Goal: Task Accomplishment & Management: Use online tool/utility

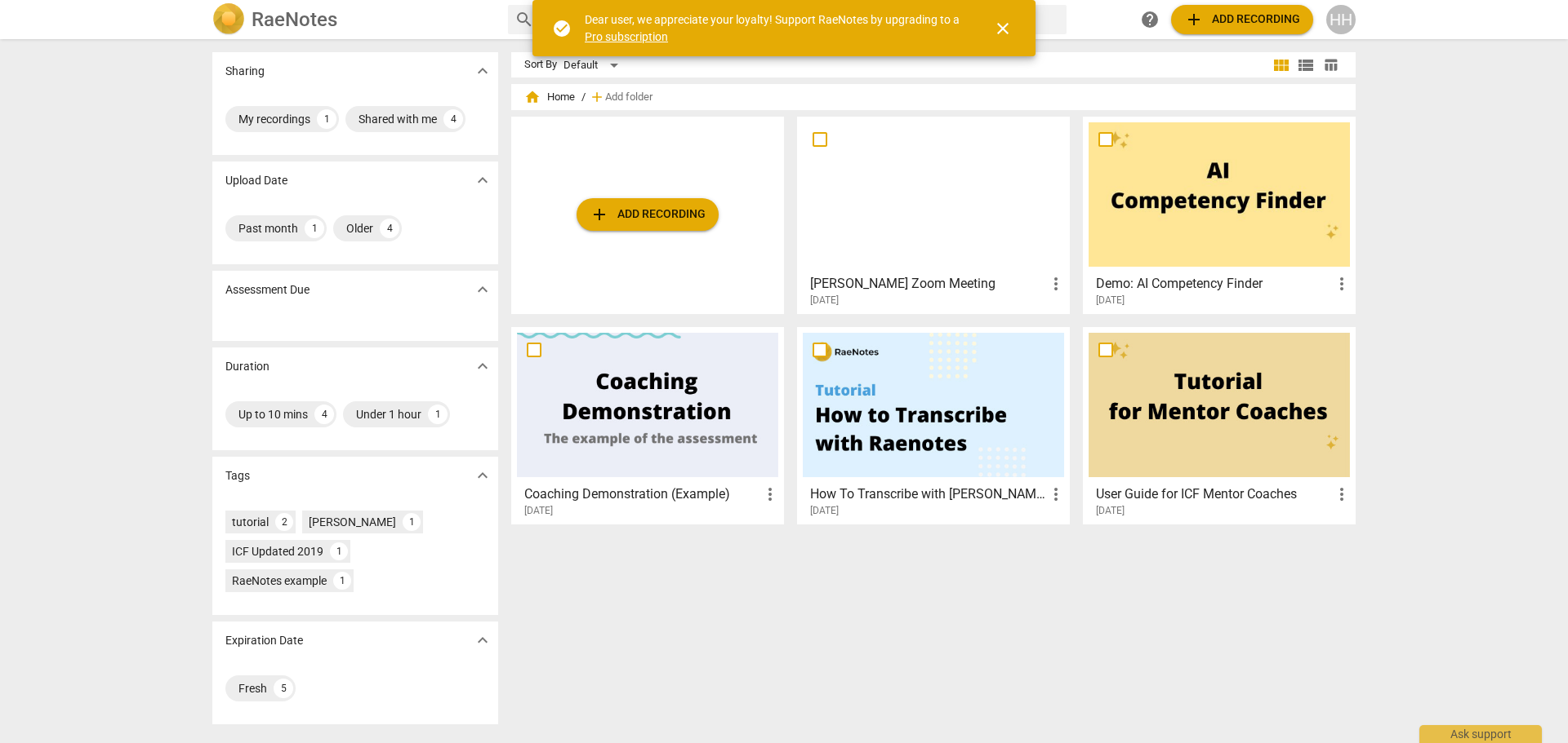
click at [624, 213] on span "add Add recording" at bounding box center [647, 214] width 116 height 19
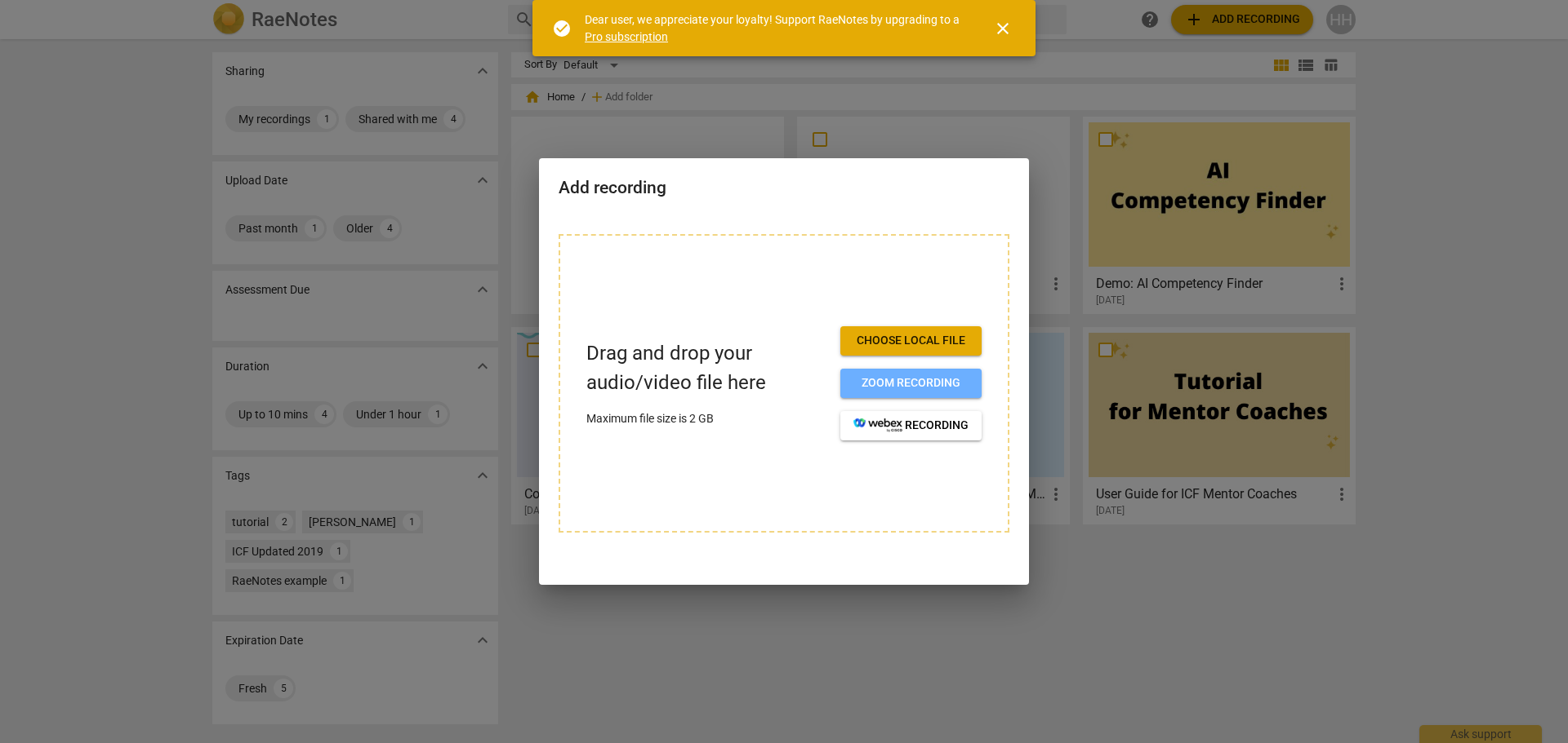
click at [908, 377] on span "Zoom recording" at bounding box center [910, 383] width 115 height 17
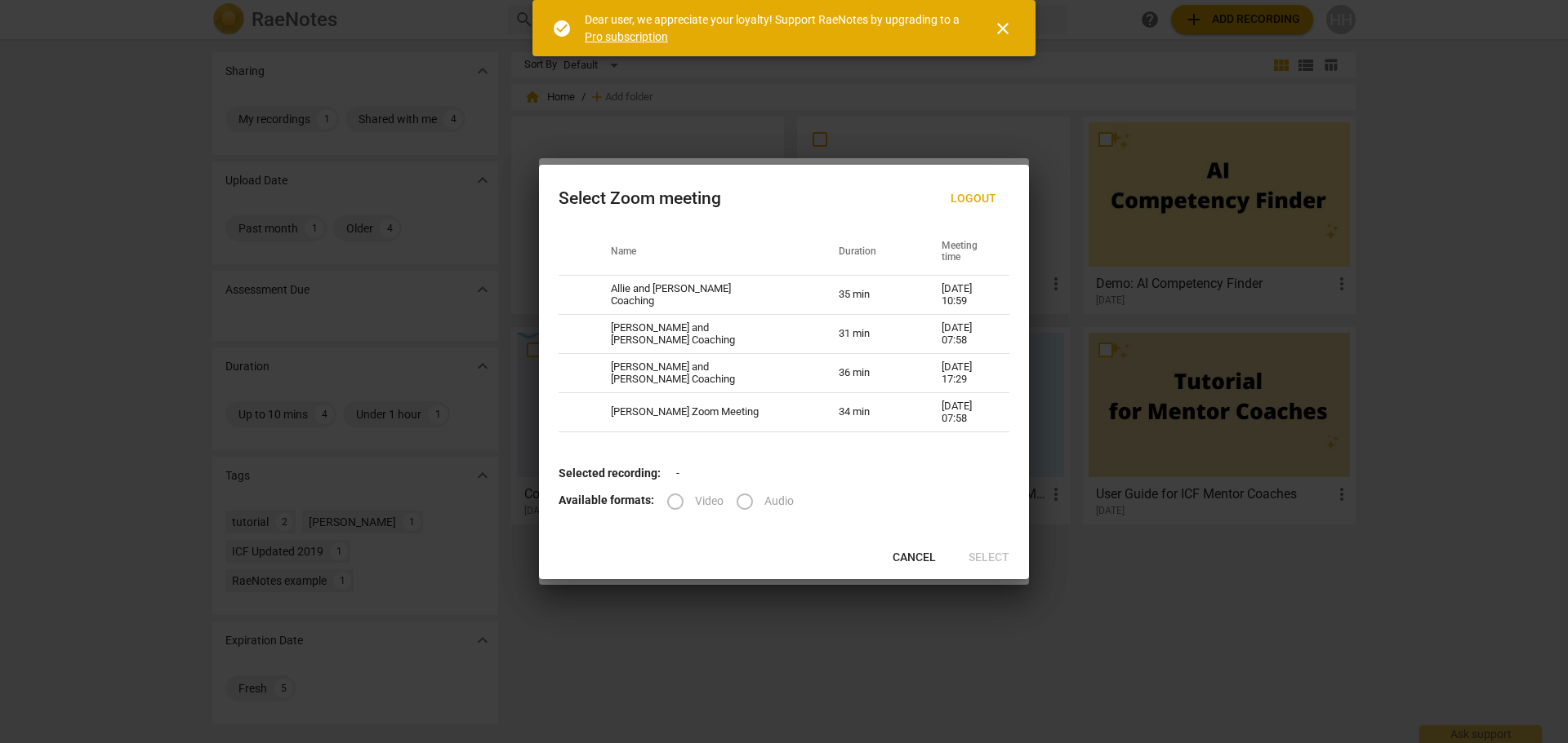
click at [740, 335] on td "Holly and Becky Coaching" at bounding box center [705, 335] width 228 height 39
radio input "true"
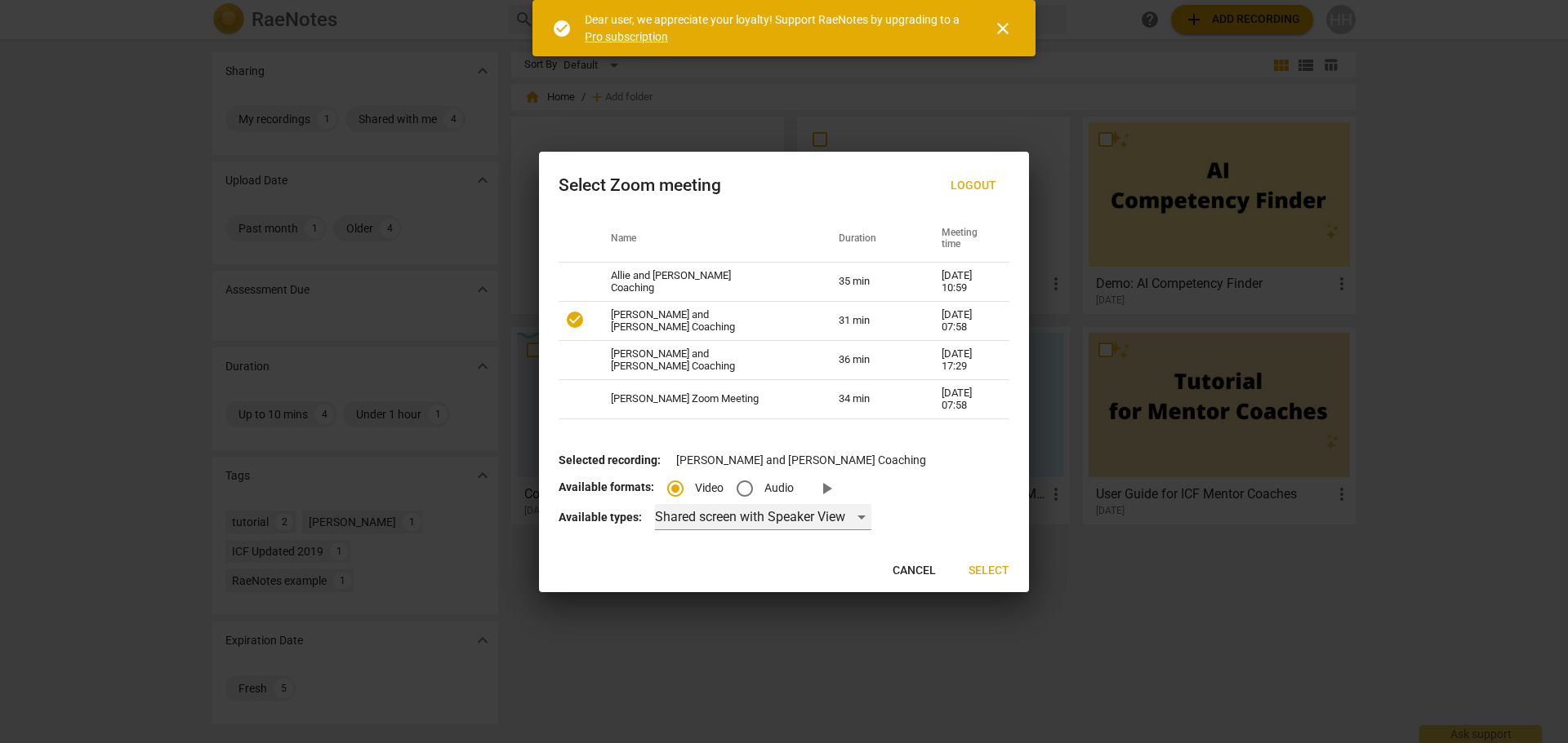
click at [859, 517] on div "Shared screen with Speaker View" at bounding box center [763, 517] width 217 height 26
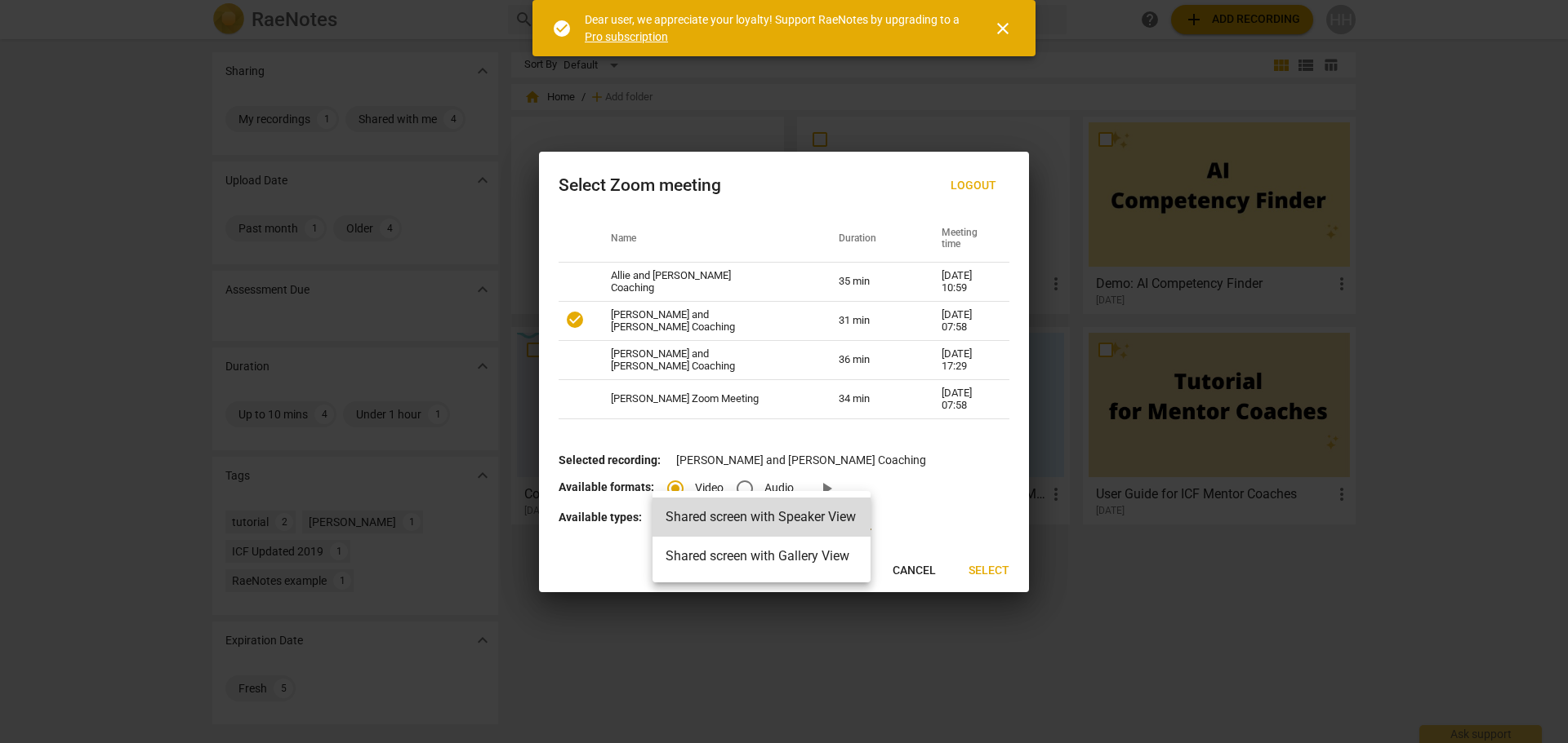
click at [848, 551] on li "Shared screen with Gallery View" at bounding box center [761, 556] width 218 height 39
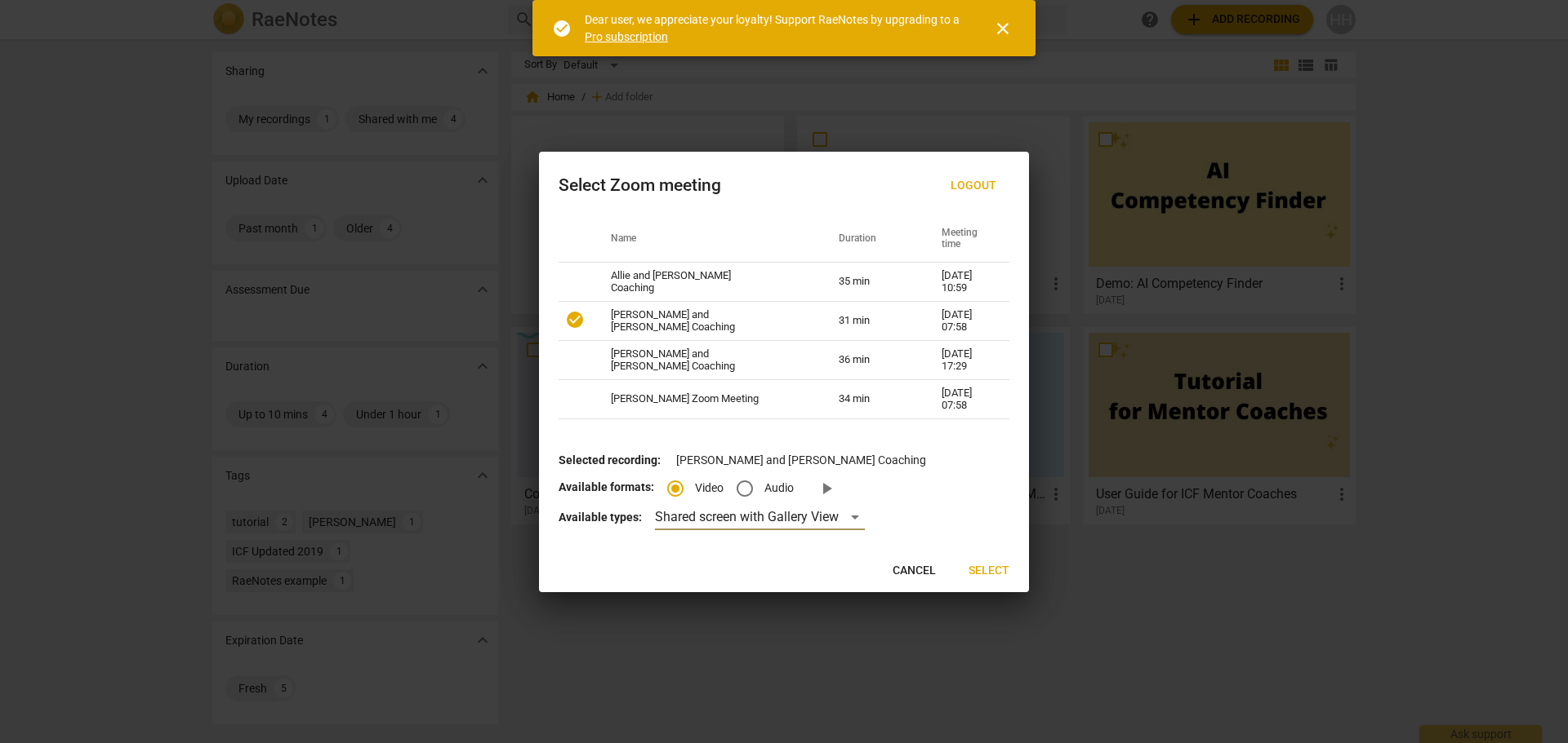
click at [982, 565] on span "Select" at bounding box center [989, 572] width 41 height 17
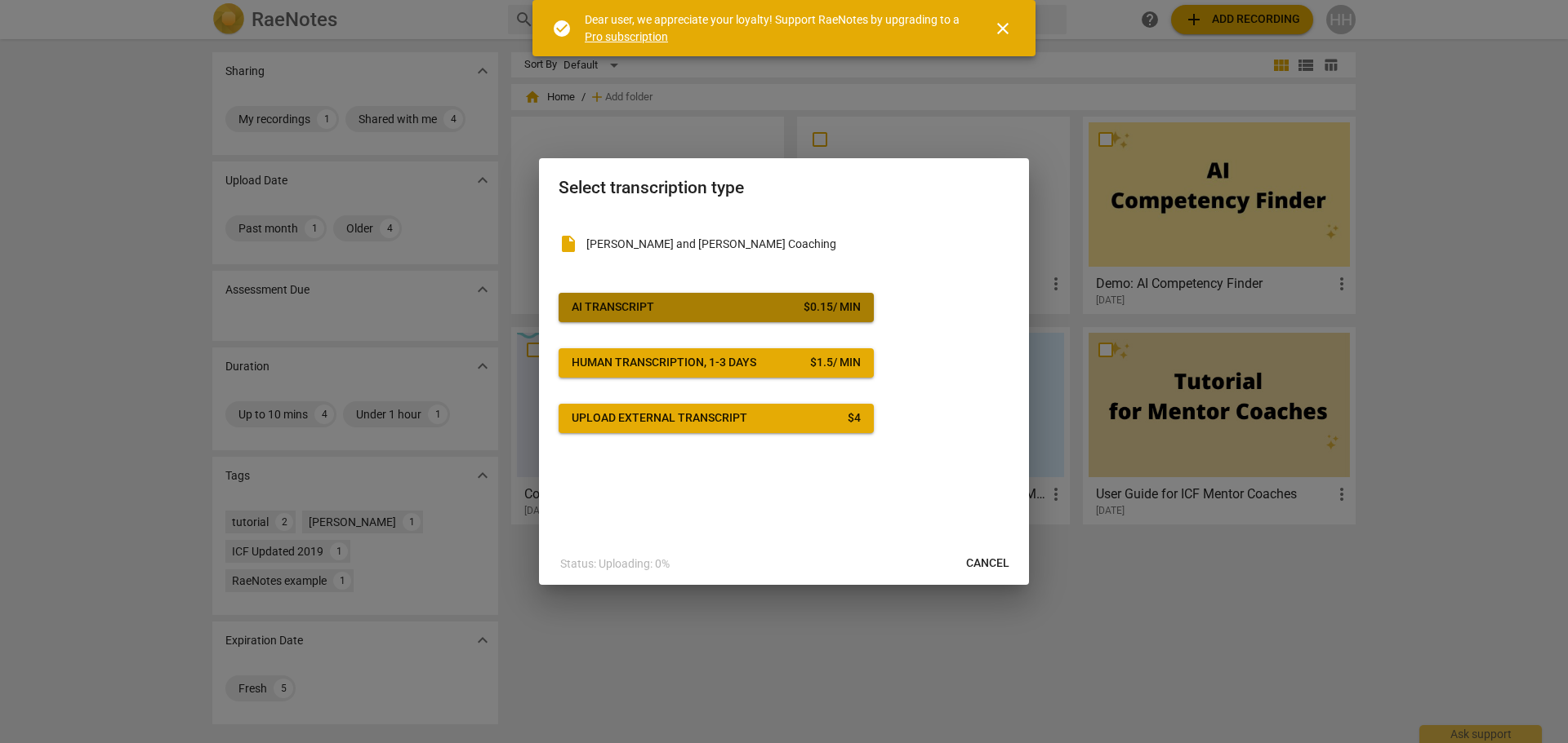
click at [659, 302] on span "AI Transcript $ 0.15 / min" at bounding box center [716, 308] width 289 height 17
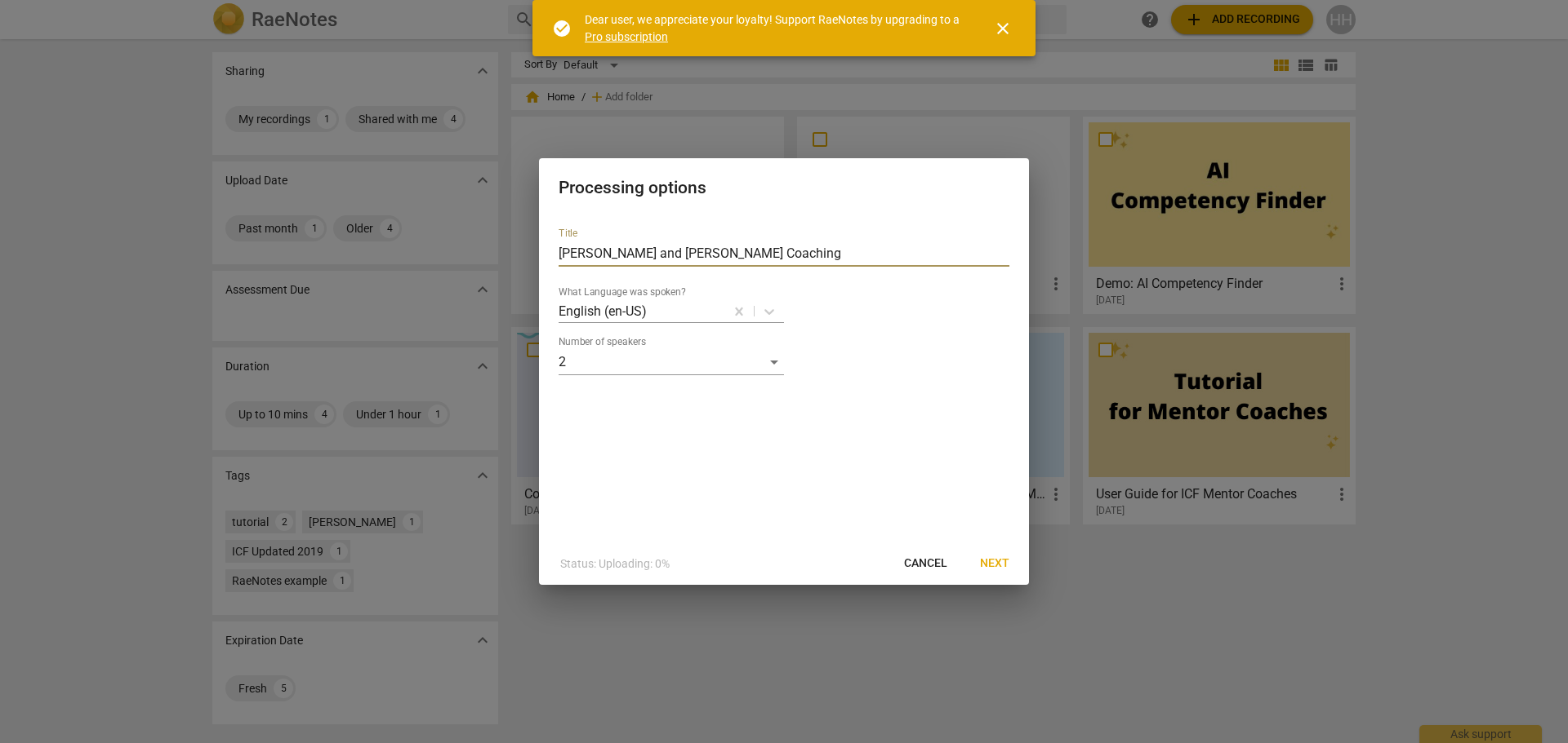
click at [722, 252] on input "Holly and Becky Coaching" at bounding box center [783, 254] width 451 height 26
type input "[PERSON_NAME] and [PERSON_NAME] Coaching [DATE]"
click at [997, 557] on span "Next" at bounding box center [994, 564] width 30 height 17
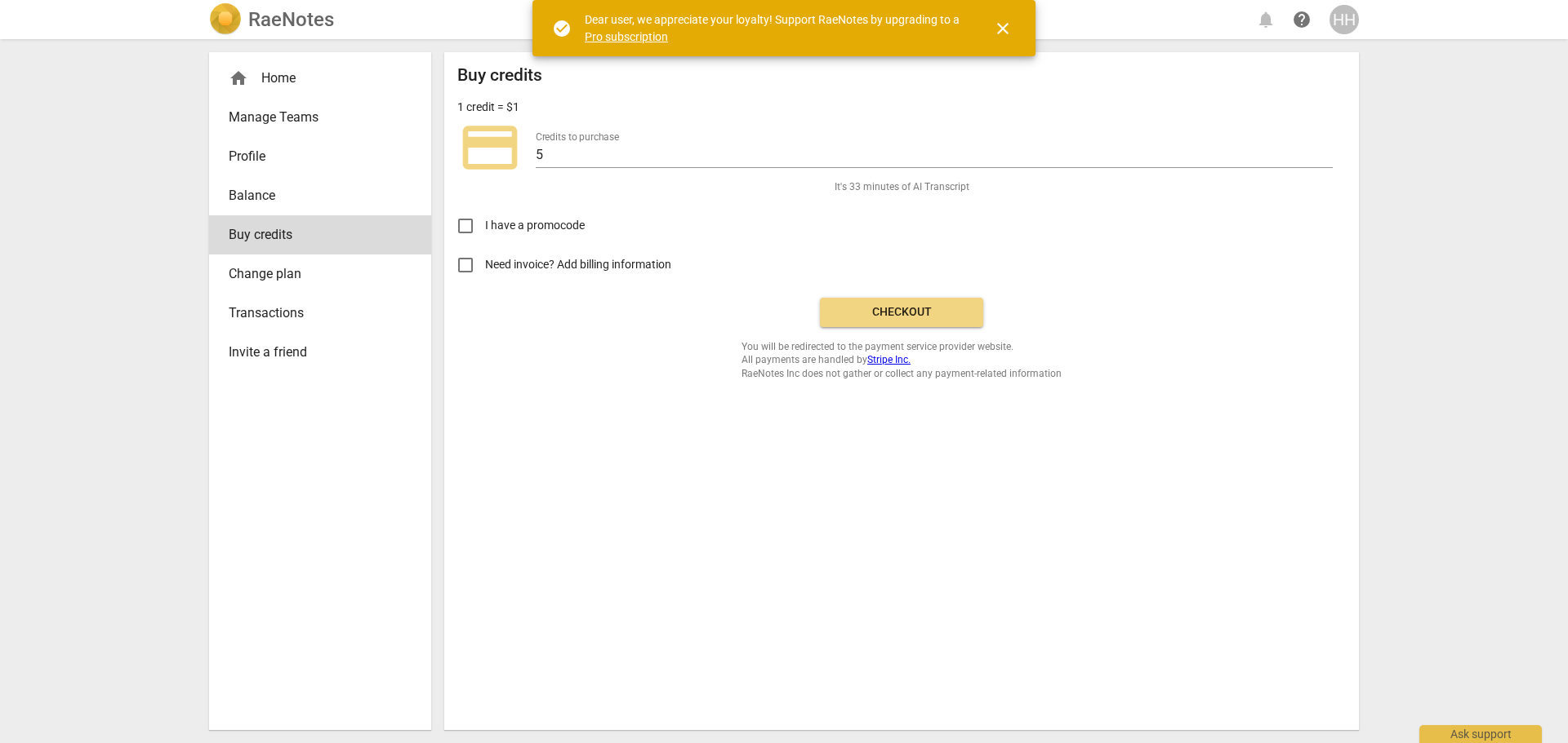
click at [1000, 29] on span "close" at bounding box center [1002, 28] width 19 height 19
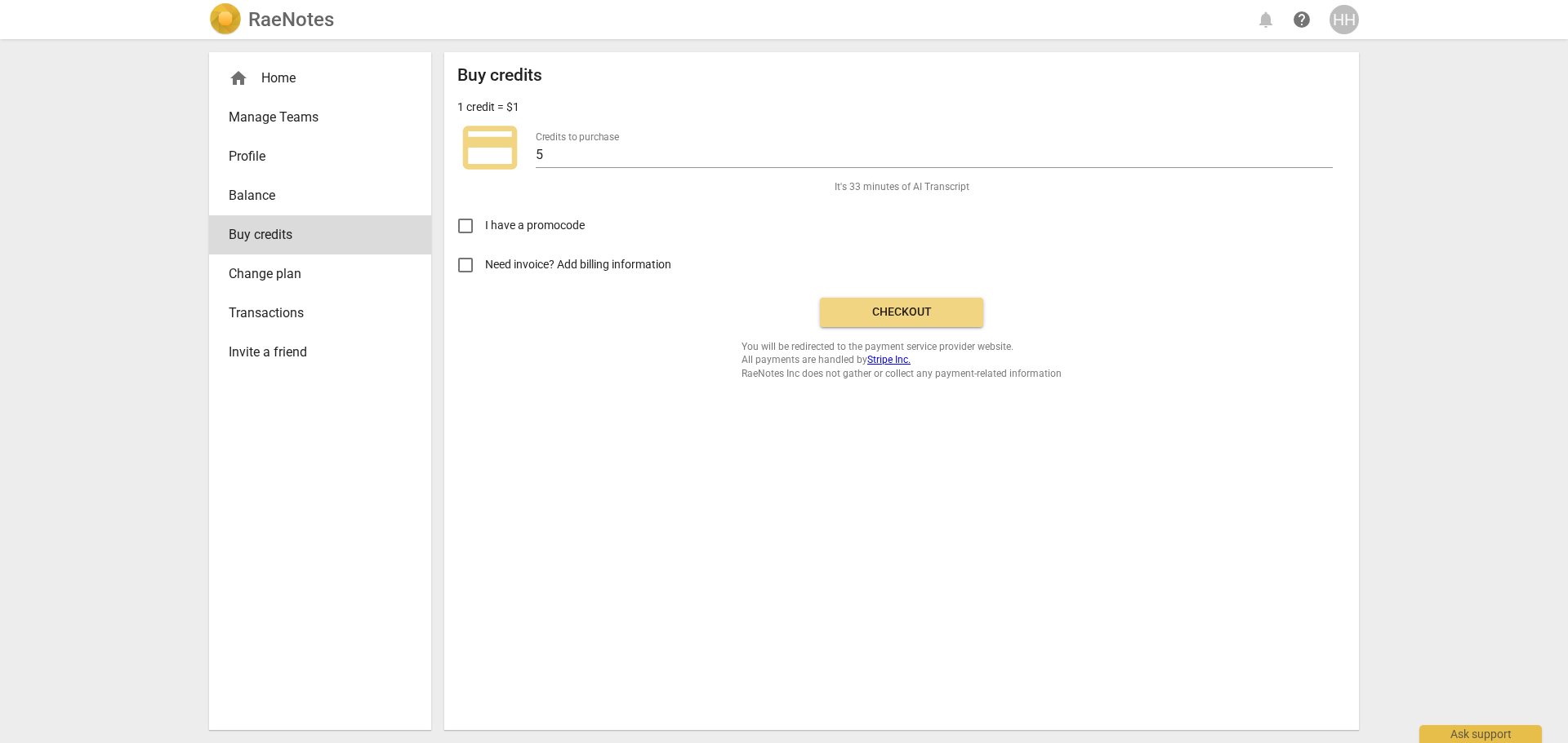
click at [891, 310] on span "Checkout" at bounding box center [901, 313] width 137 height 17
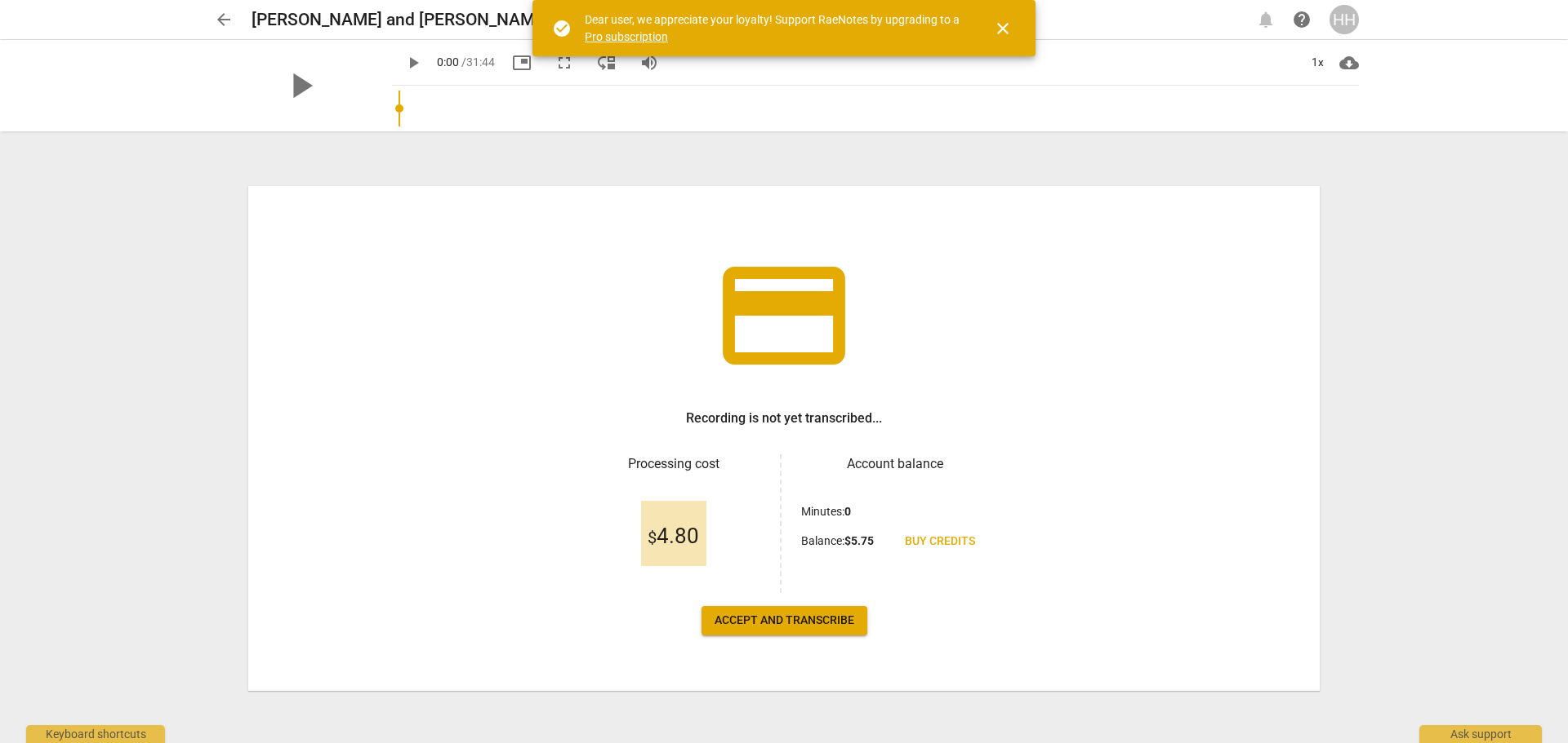
click at [814, 619] on span "Accept and transcribe" at bounding box center [784, 621] width 139 height 17
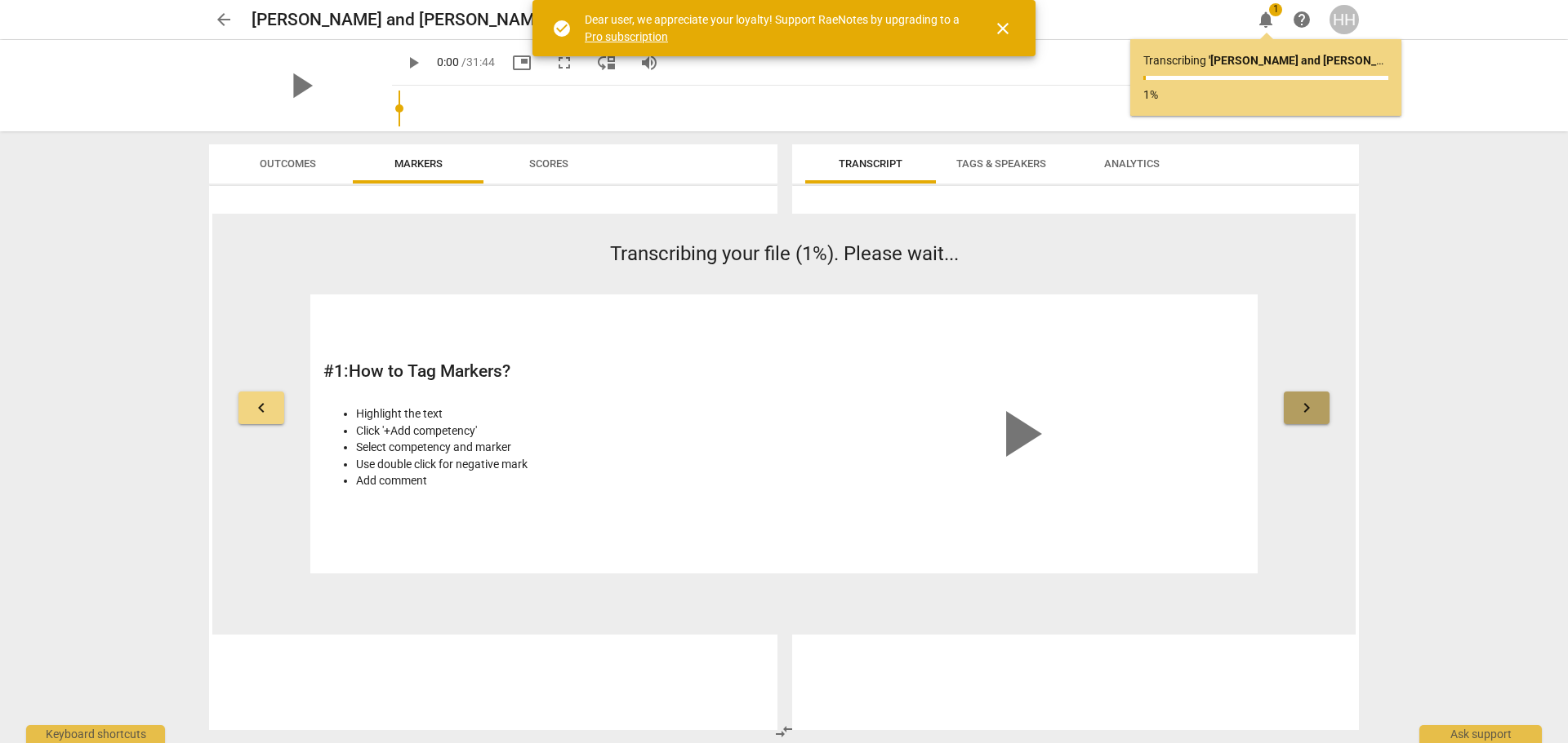
click at [1299, 403] on span "keyboard_arrow_right" at bounding box center [1306, 407] width 19 height 19
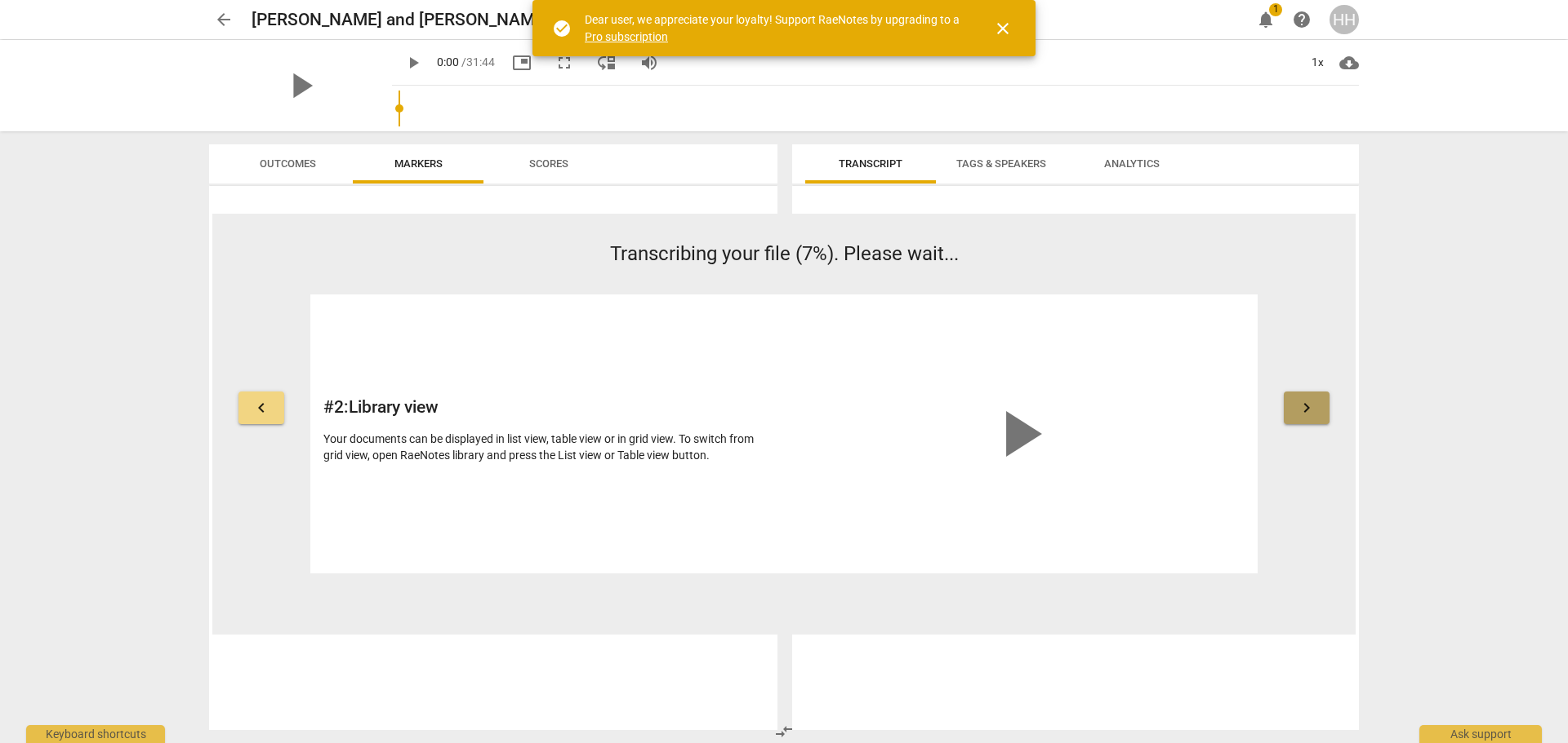
click at [1299, 403] on span "keyboard_arrow_right" at bounding box center [1306, 407] width 19 height 19
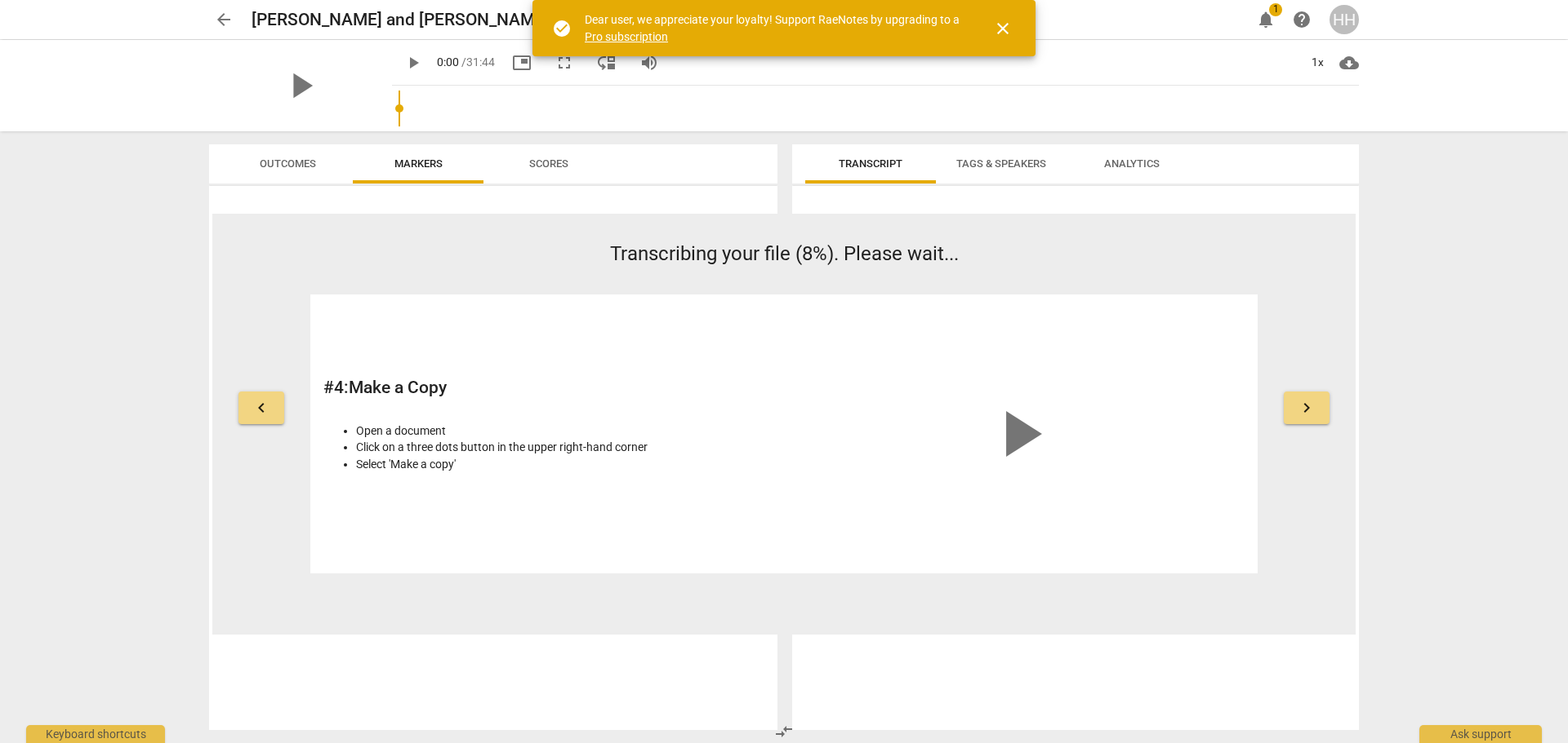
click at [1299, 403] on span "keyboard_arrow_right" at bounding box center [1306, 407] width 19 height 19
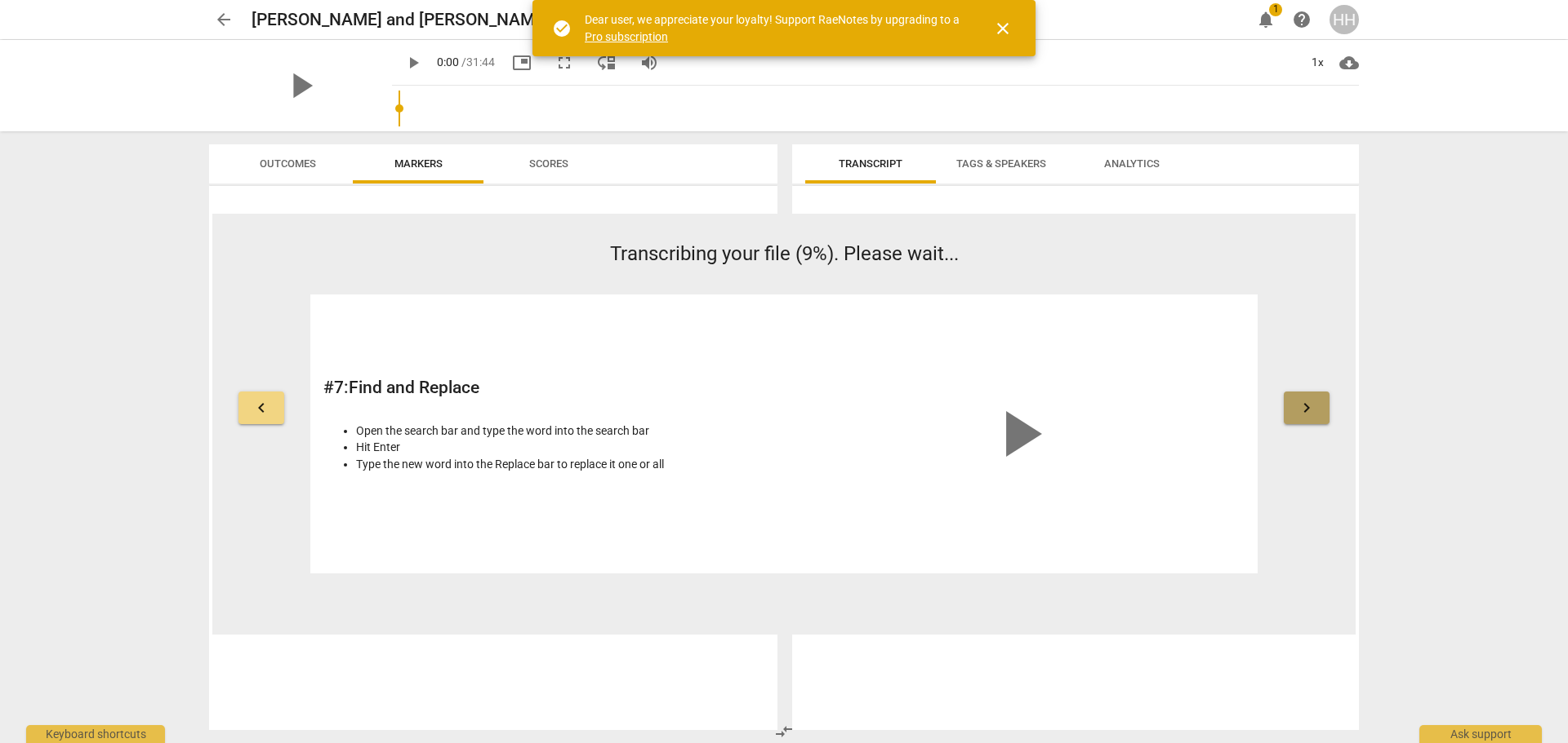
click at [1299, 403] on span "keyboard_arrow_right" at bounding box center [1306, 407] width 19 height 19
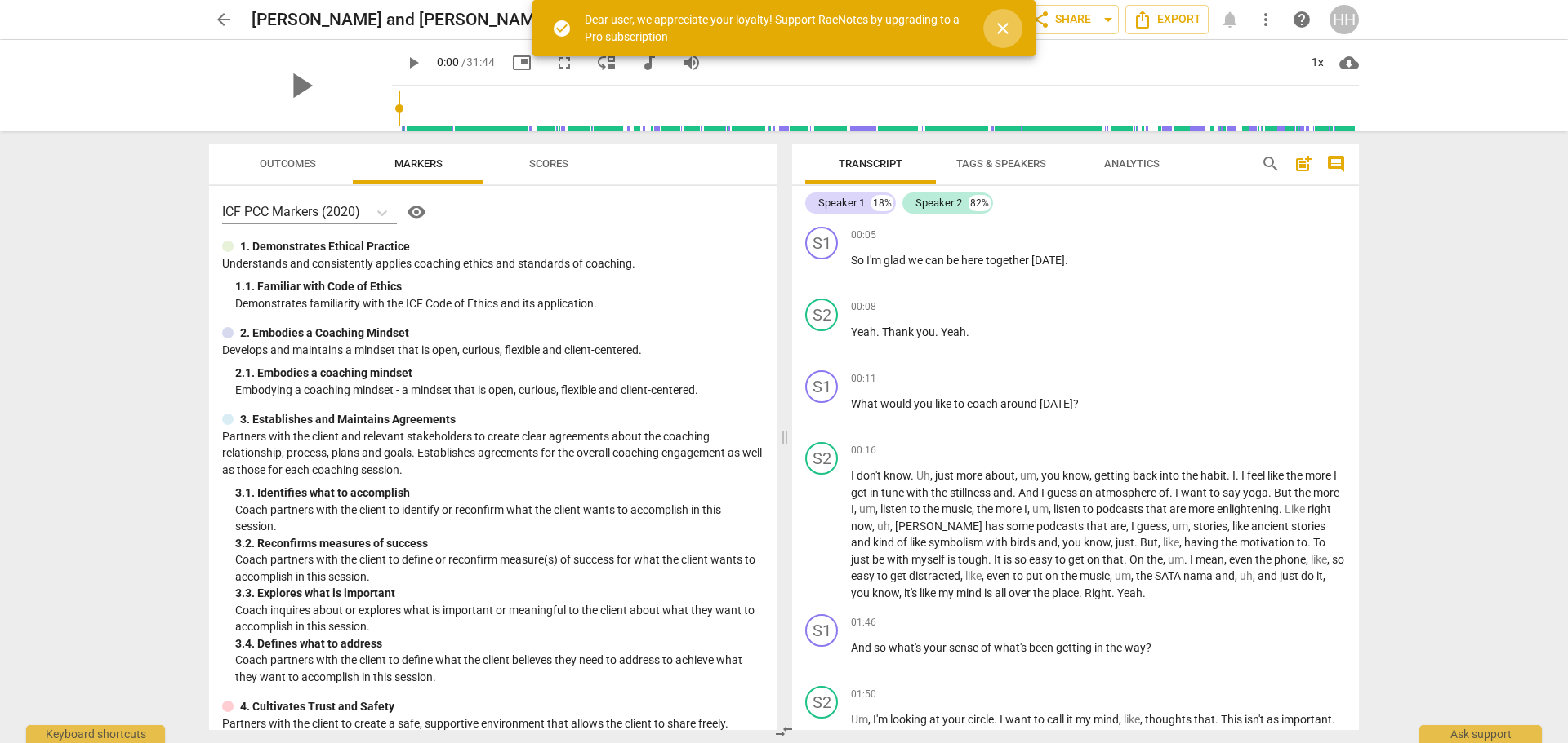
click at [1006, 28] on span "close" at bounding box center [1002, 28] width 19 height 19
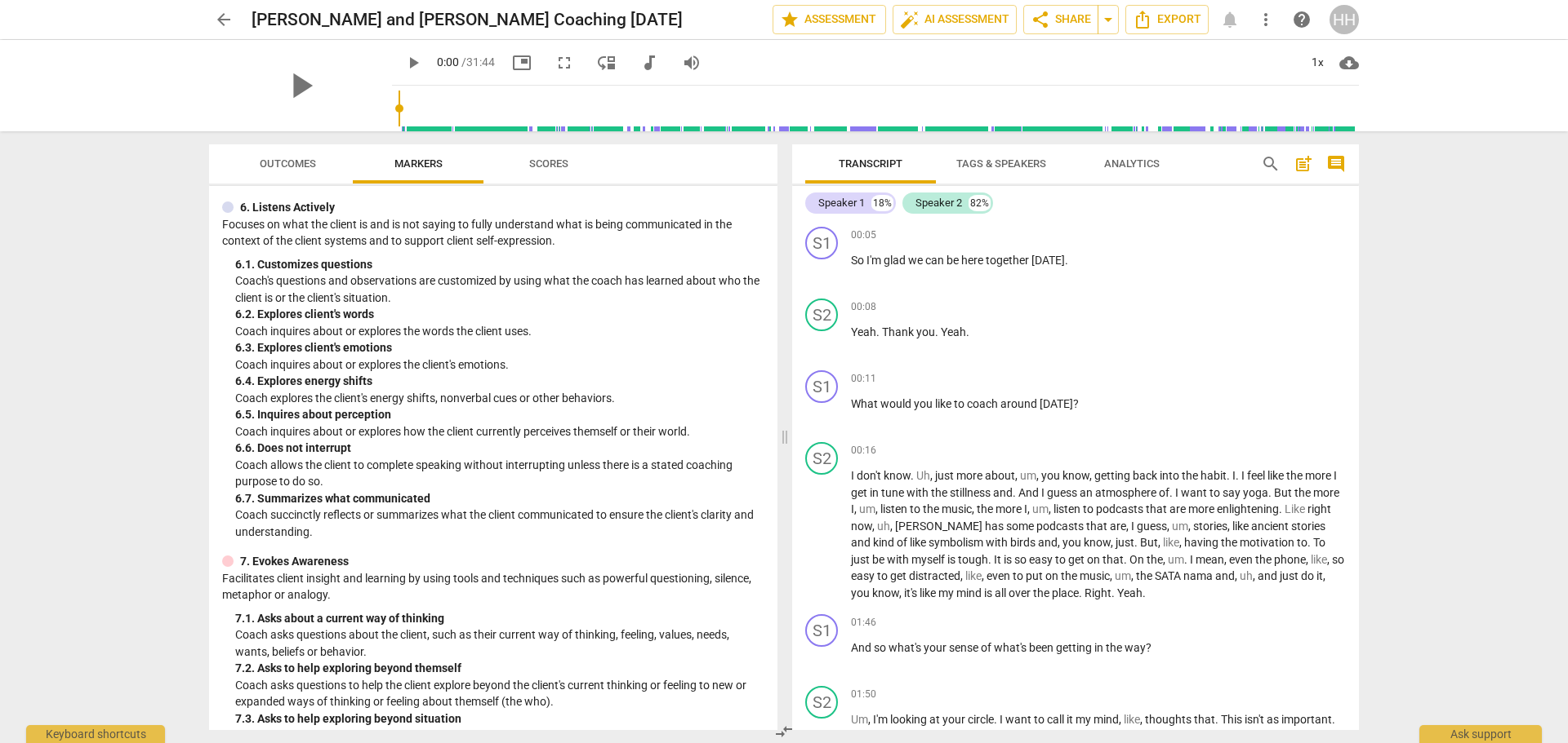
scroll to position [974, 0]
click at [287, 154] on span "Outcomes" at bounding box center [288, 164] width 96 height 22
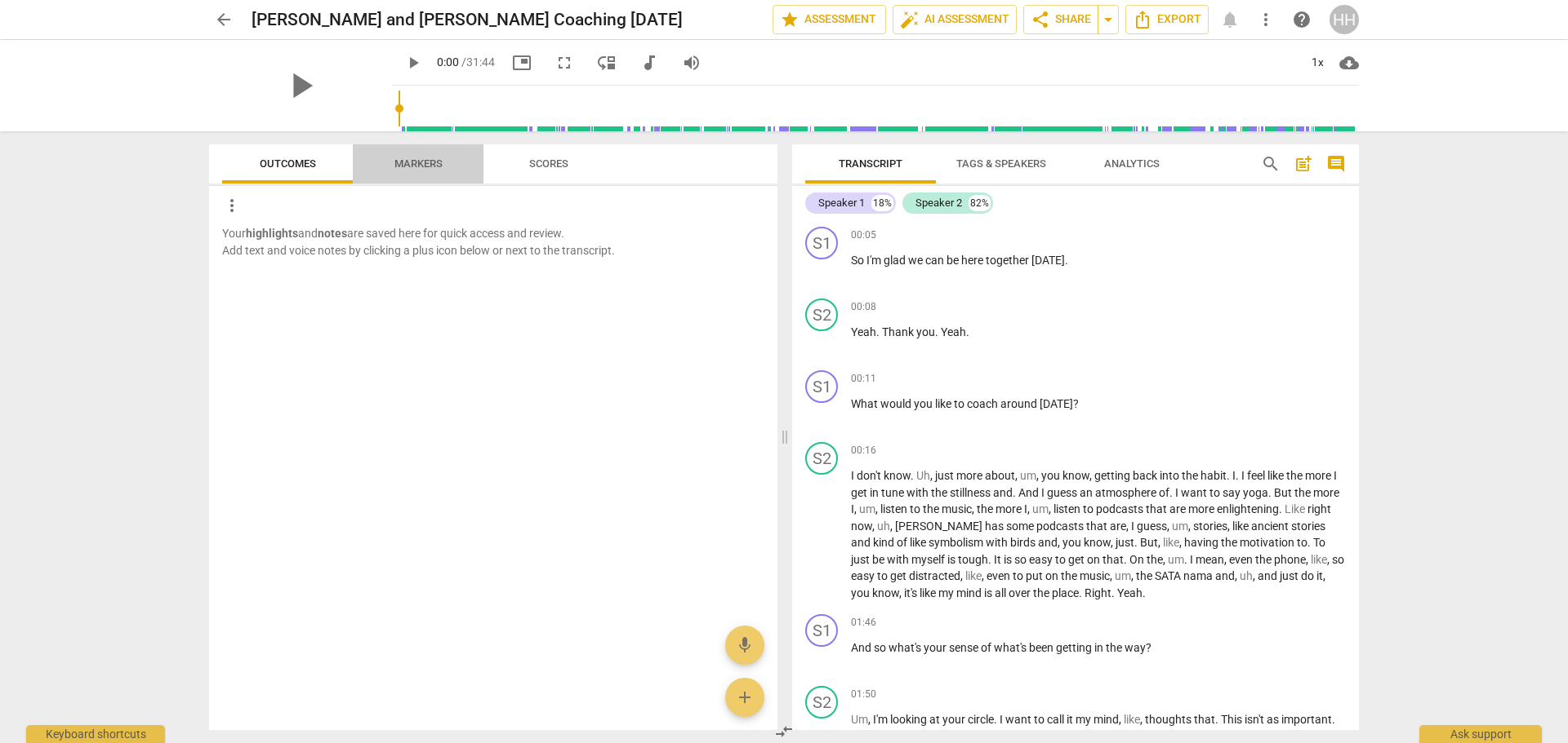
click at [434, 158] on span "Markers" at bounding box center [419, 163] width 48 height 12
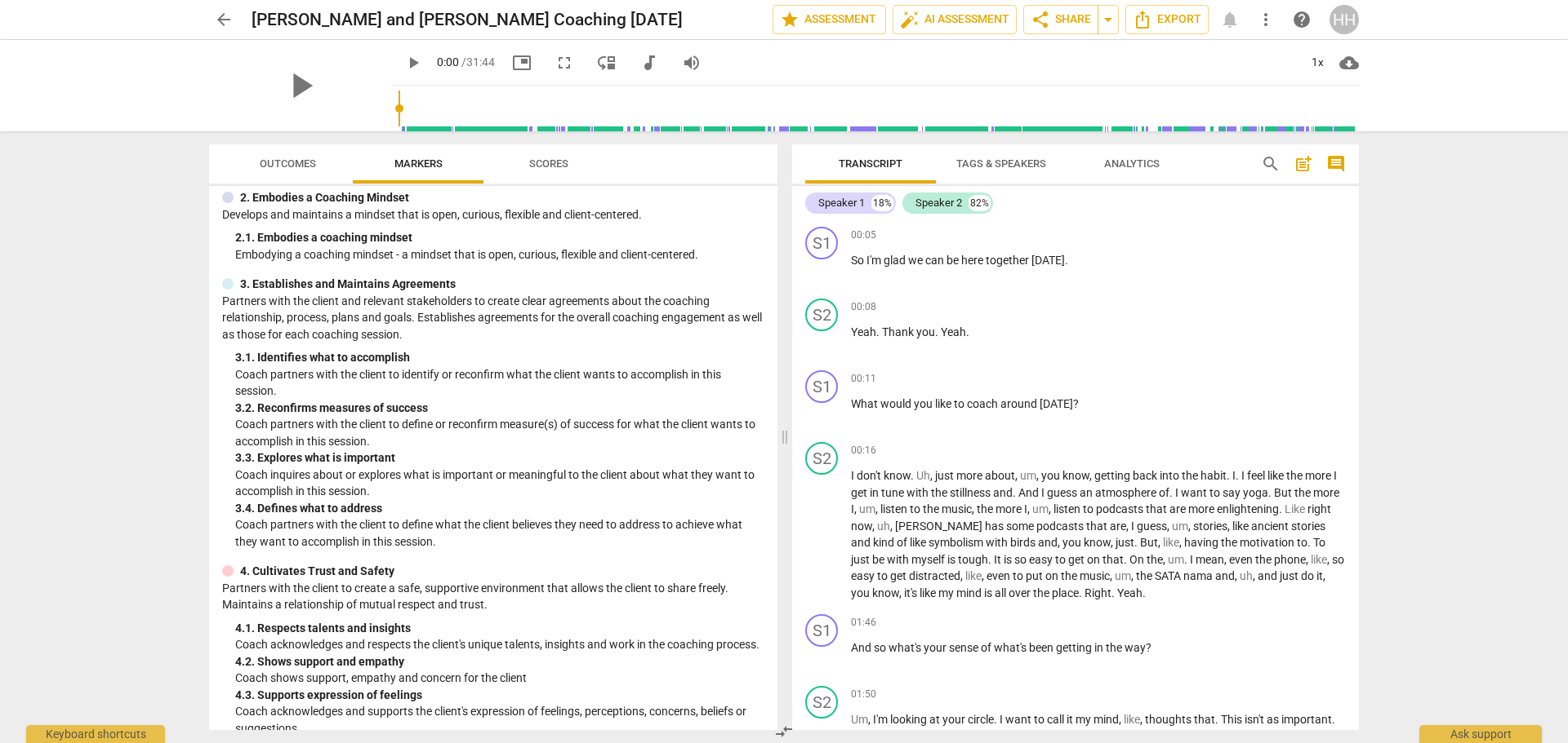
scroll to position [0, 0]
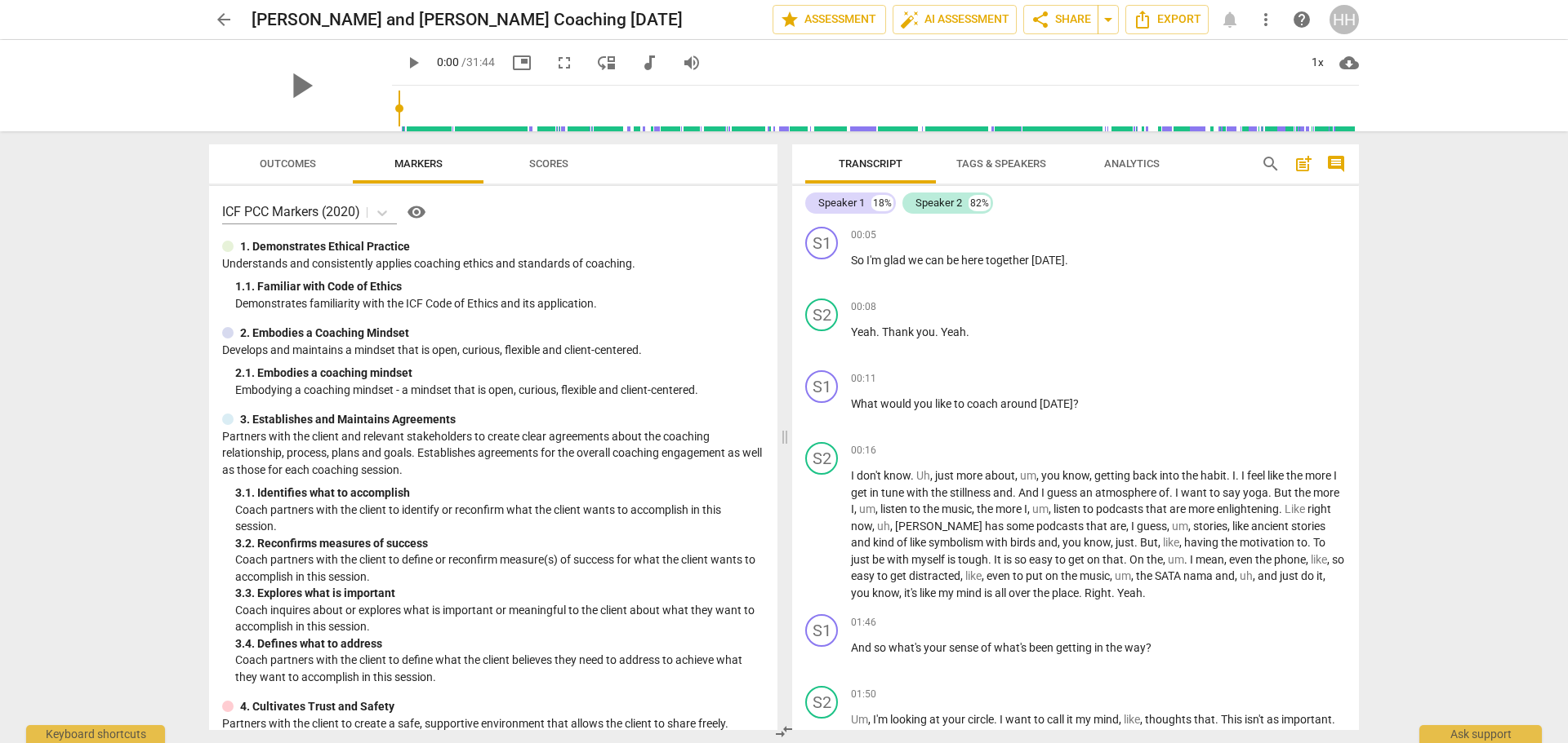
click at [938, 17] on span "auto_fix_high AI Assessment" at bounding box center [955, 19] width 110 height 19
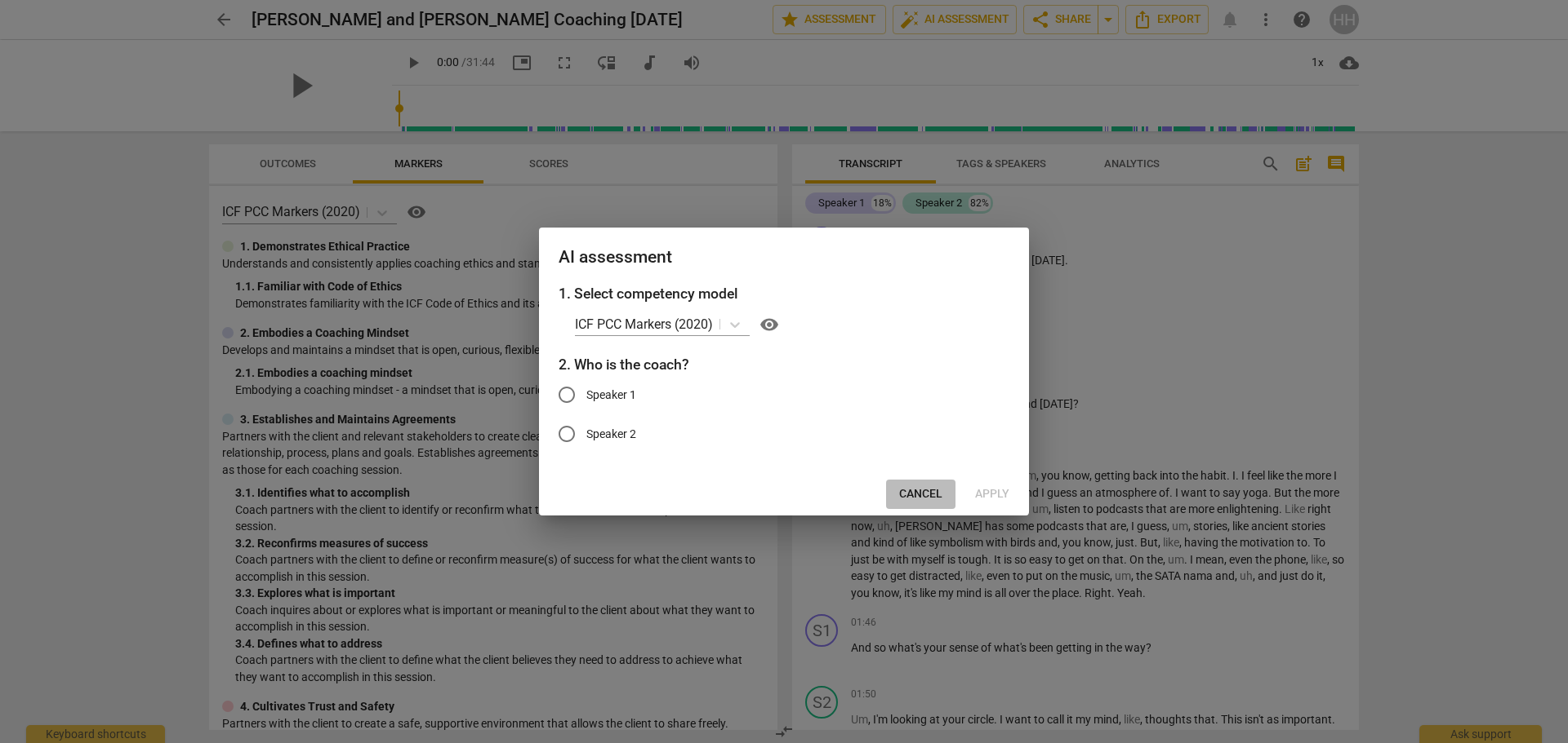
click at [917, 487] on span "Cancel" at bounding box center [921, 495] width 43 height 17
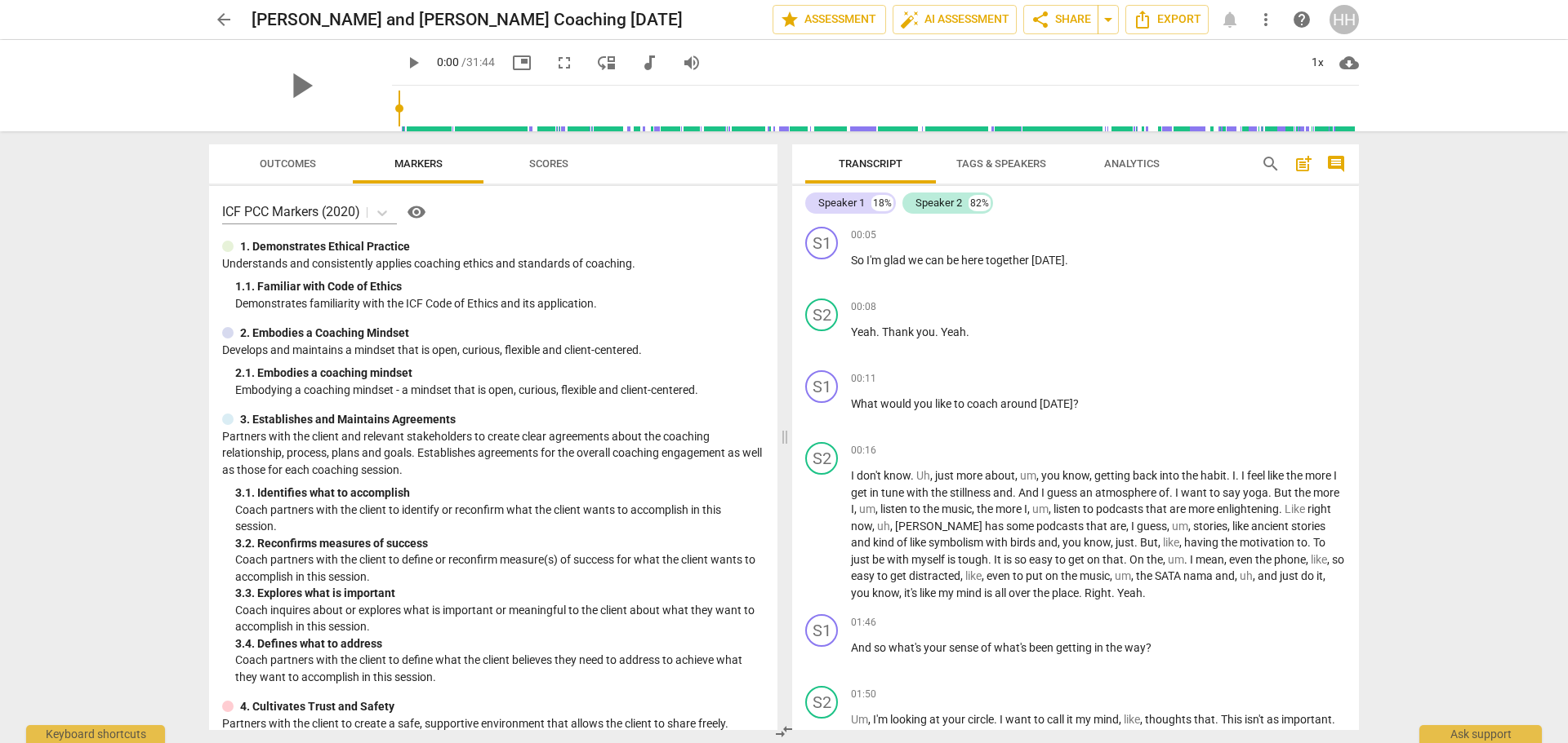
click at [924, 24] on span "auto_fix_high AI Assessment" at bounding box center [955, 19] width 110 height 19
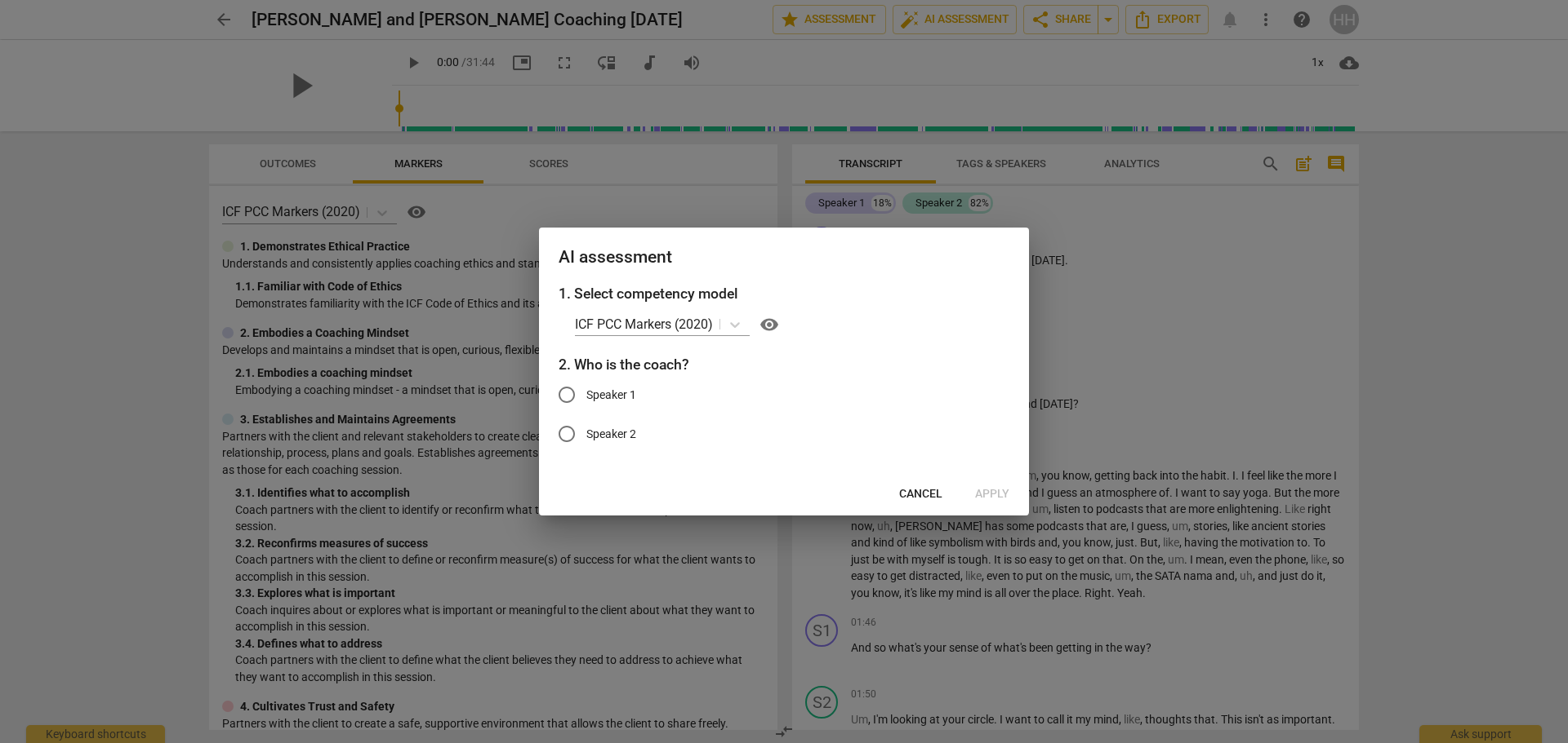
click at [573, 394] on input "Speaker 1" at bounding box center [566, 395] width 39 height 39
radio input "true"
click at [988, 493] on span "Apply" at bounding box center [992, 495] width 34 height 17
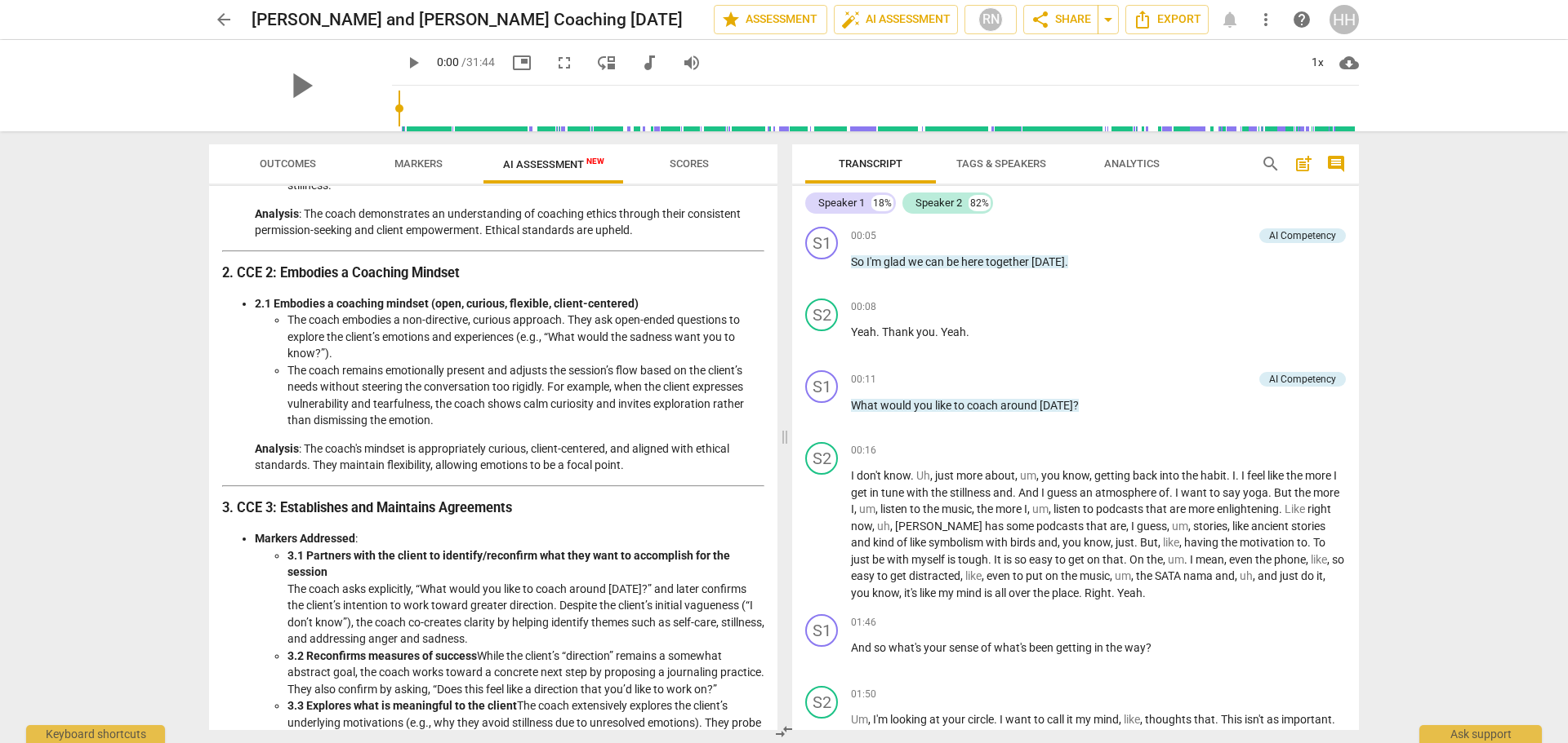
scroll to position [383, 0]
click at [1061, 15] on span "share Share" at bounding box center [1061, 19] width 61 height 19
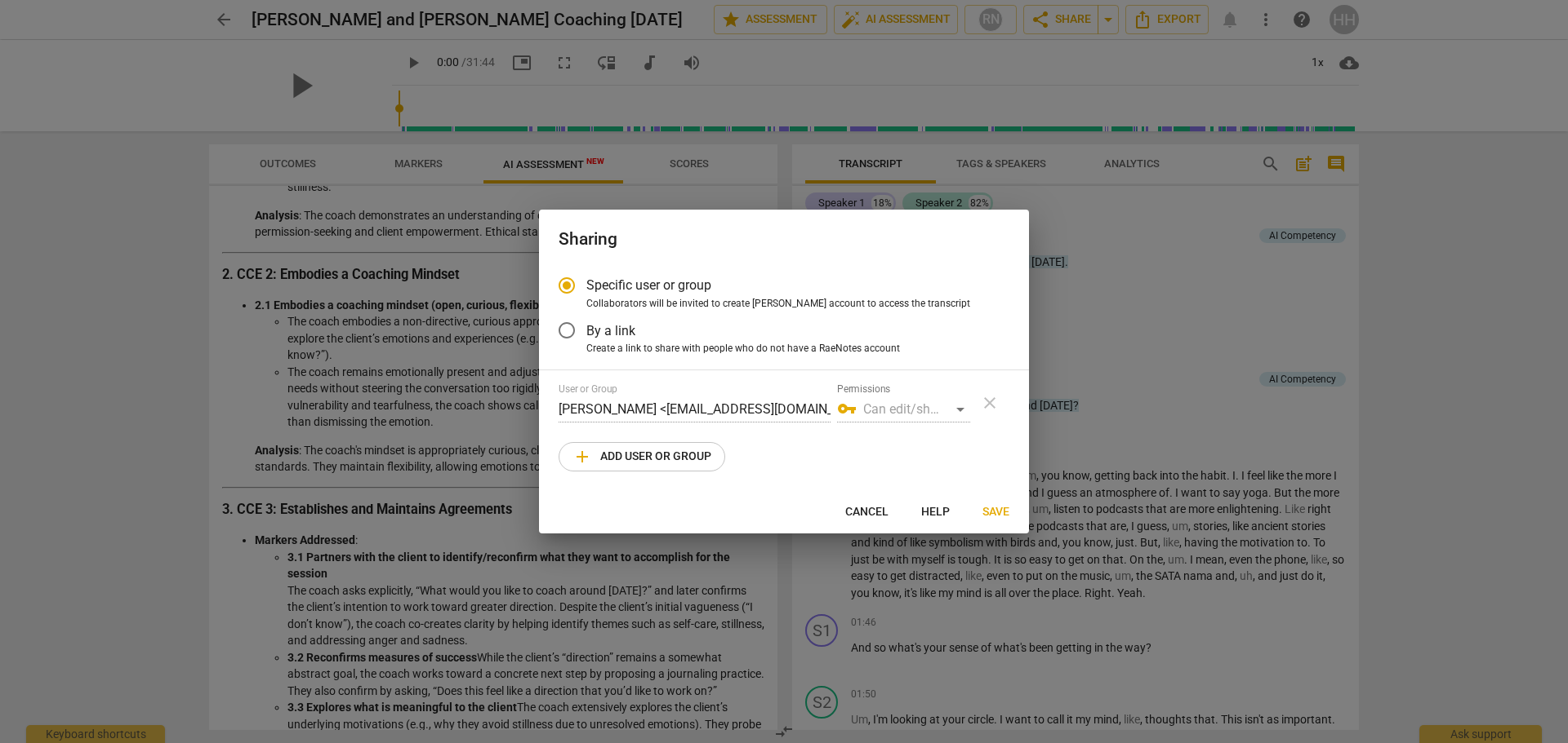
click at [659, 461] on span "add Add user or group" at bounding box center [642, 456] width 138 height 19
radio input "false"
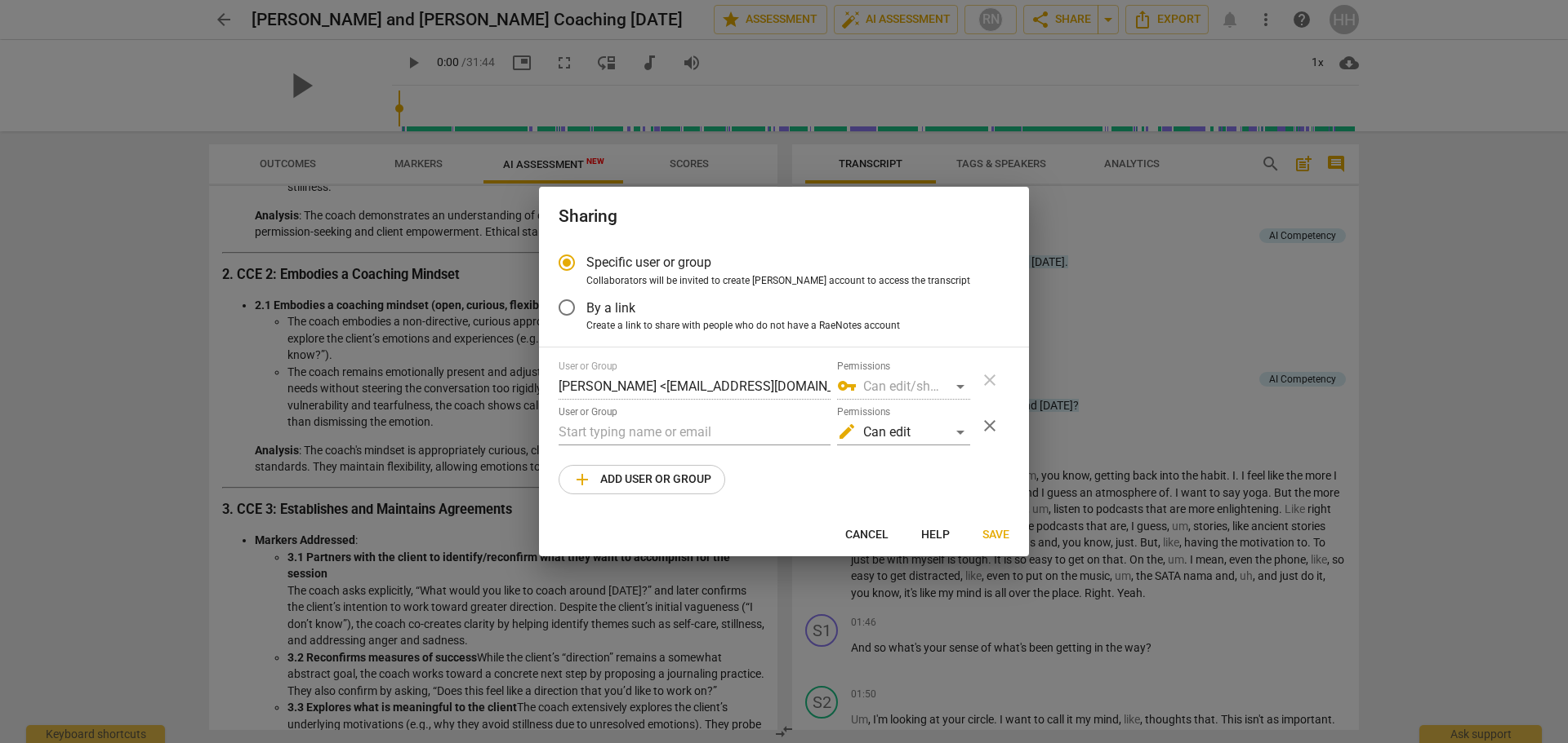
click at [615, 435] on input "text" at bounding box center [694, 432] width 272 height 26
drag, startPoint x: 573, startPoint y: 431, endPoint x: 540, endPoint y: 426, distance: 33.4
click at [540, 426] on div "Specific user or group Collaborators will be invited to create RaeNotes account…" at bounding box center [783, 379] width 490 height 271
paste input "[EMAIL_ADDRESS][DOMAIN_NAME]"
type input "[EMAIL_ADDRESS][DOMAIN_NAME]"
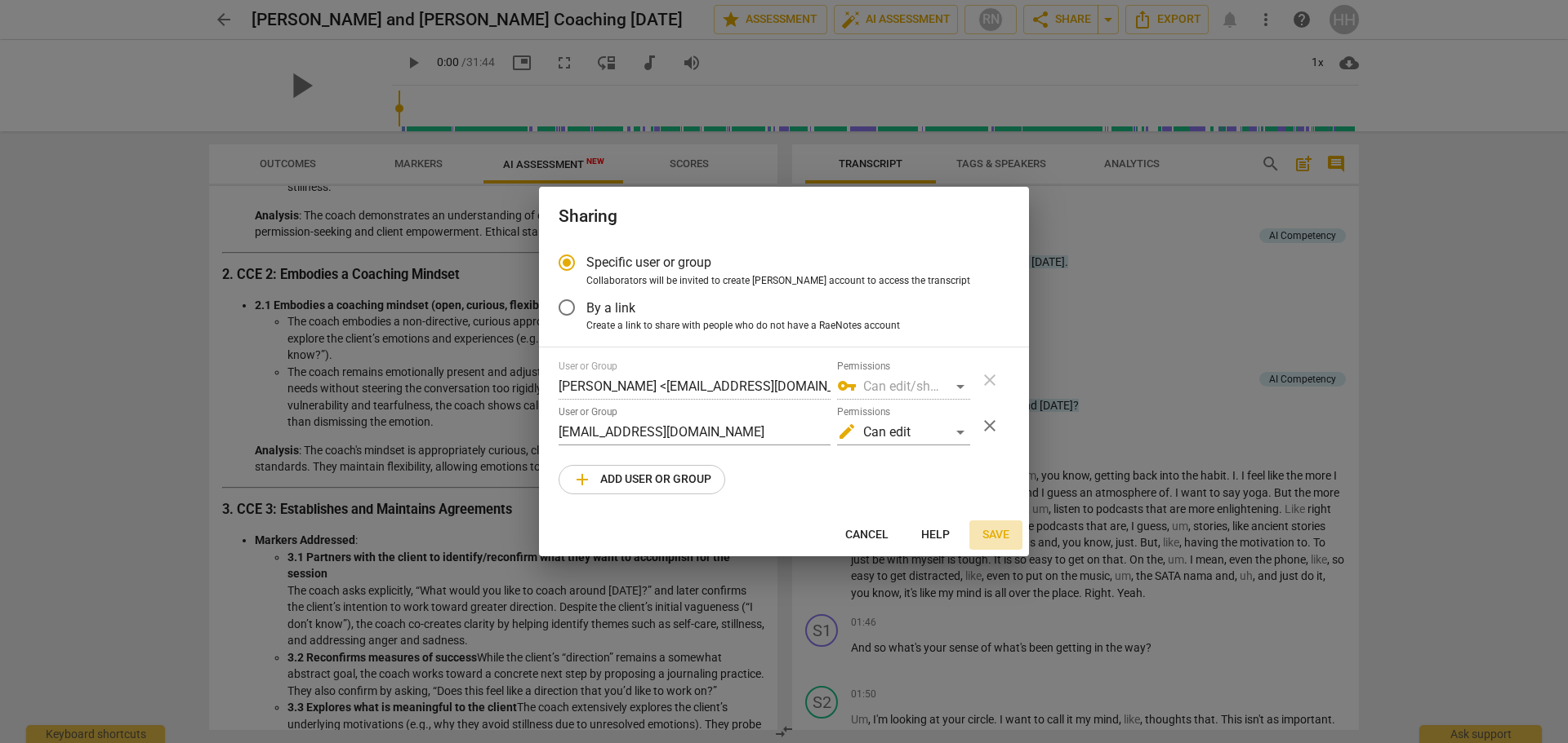
click at [999, 531] on span "Save" at bounding box center [995, 536] width 27 height 17
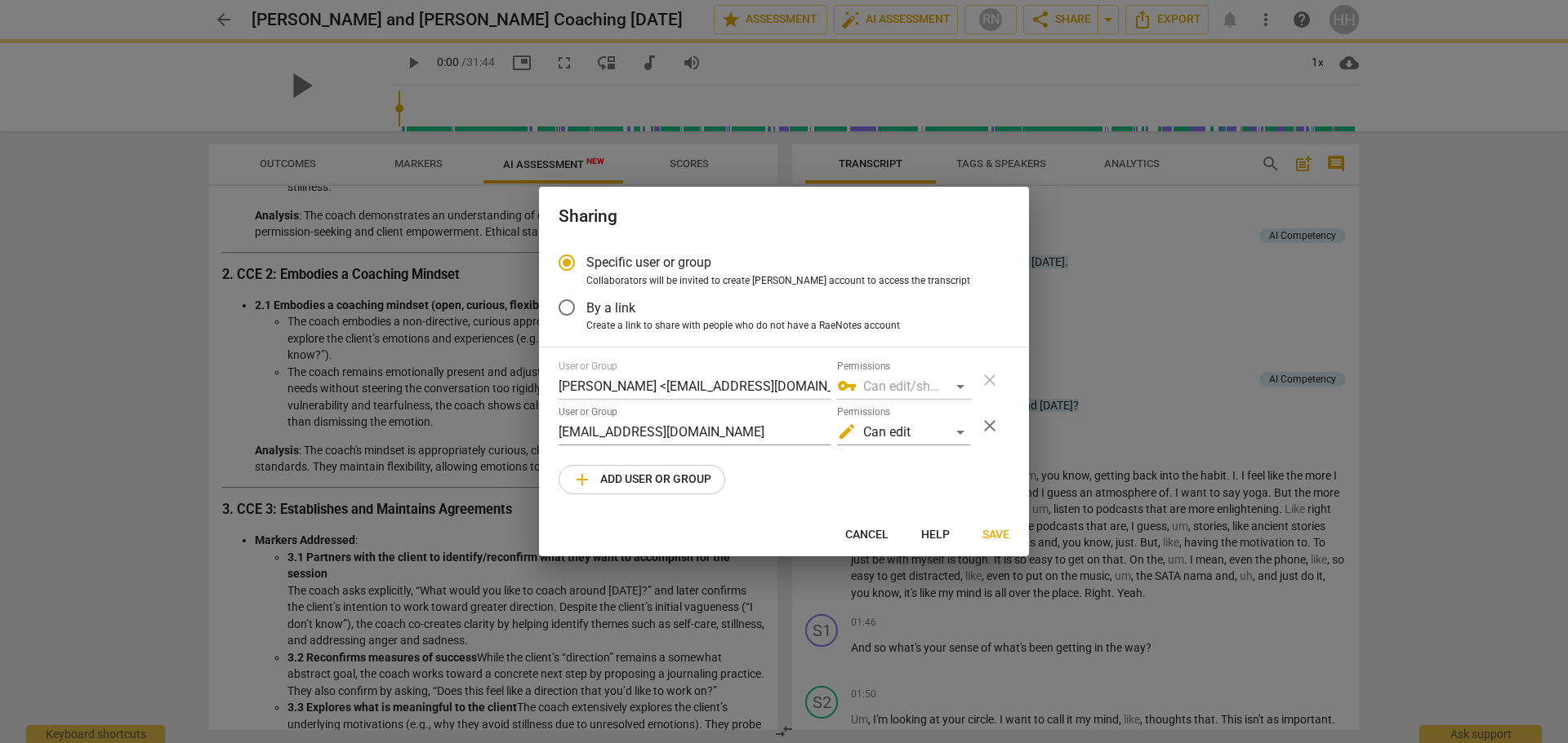
radio input "false"
type input "[PERSON_NAME] <[EMAIL_ADDRESS][DOMAIN_NAME]>"
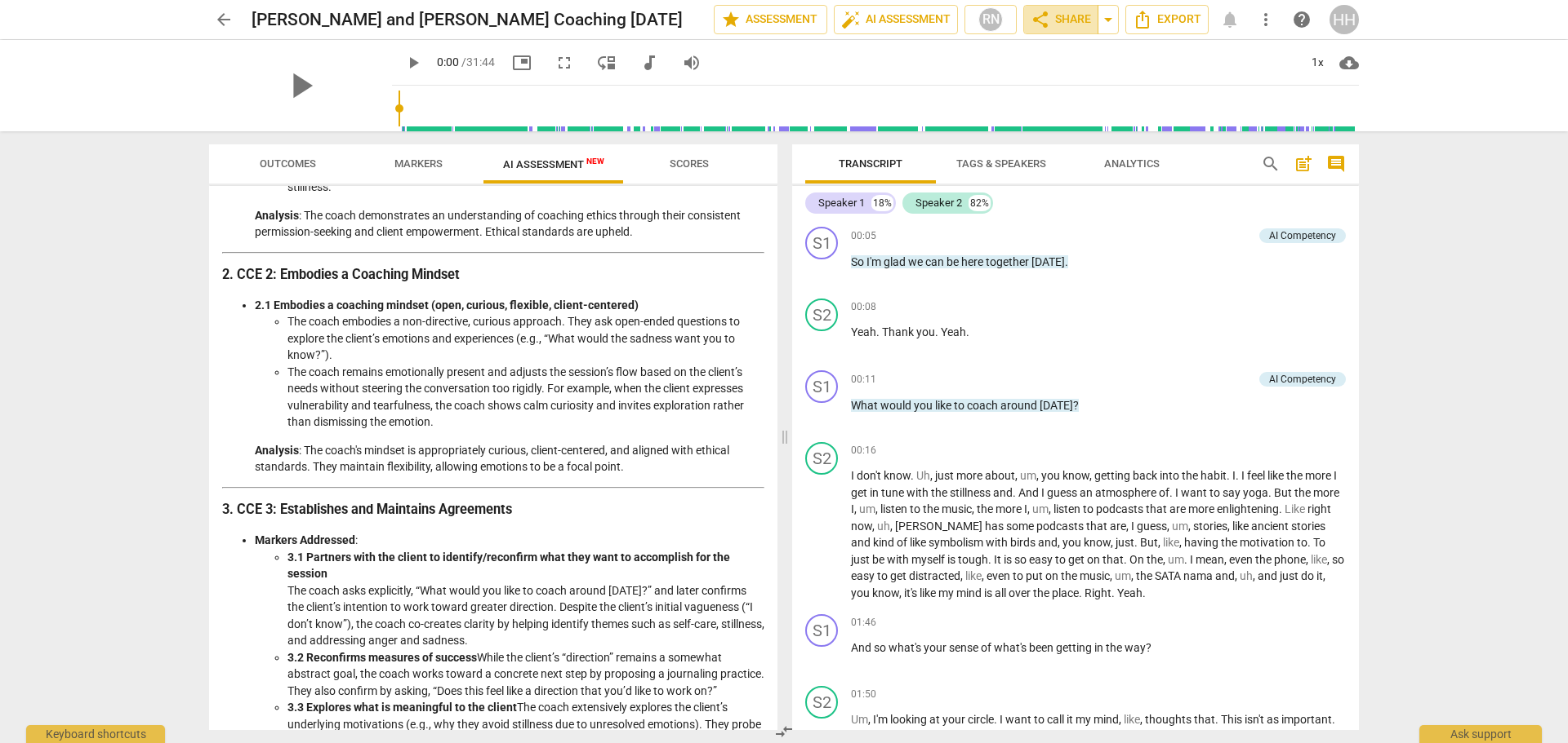
click at [1075, 21] on span "share Share" at bounding box center [1061, 19] width 61 height 19
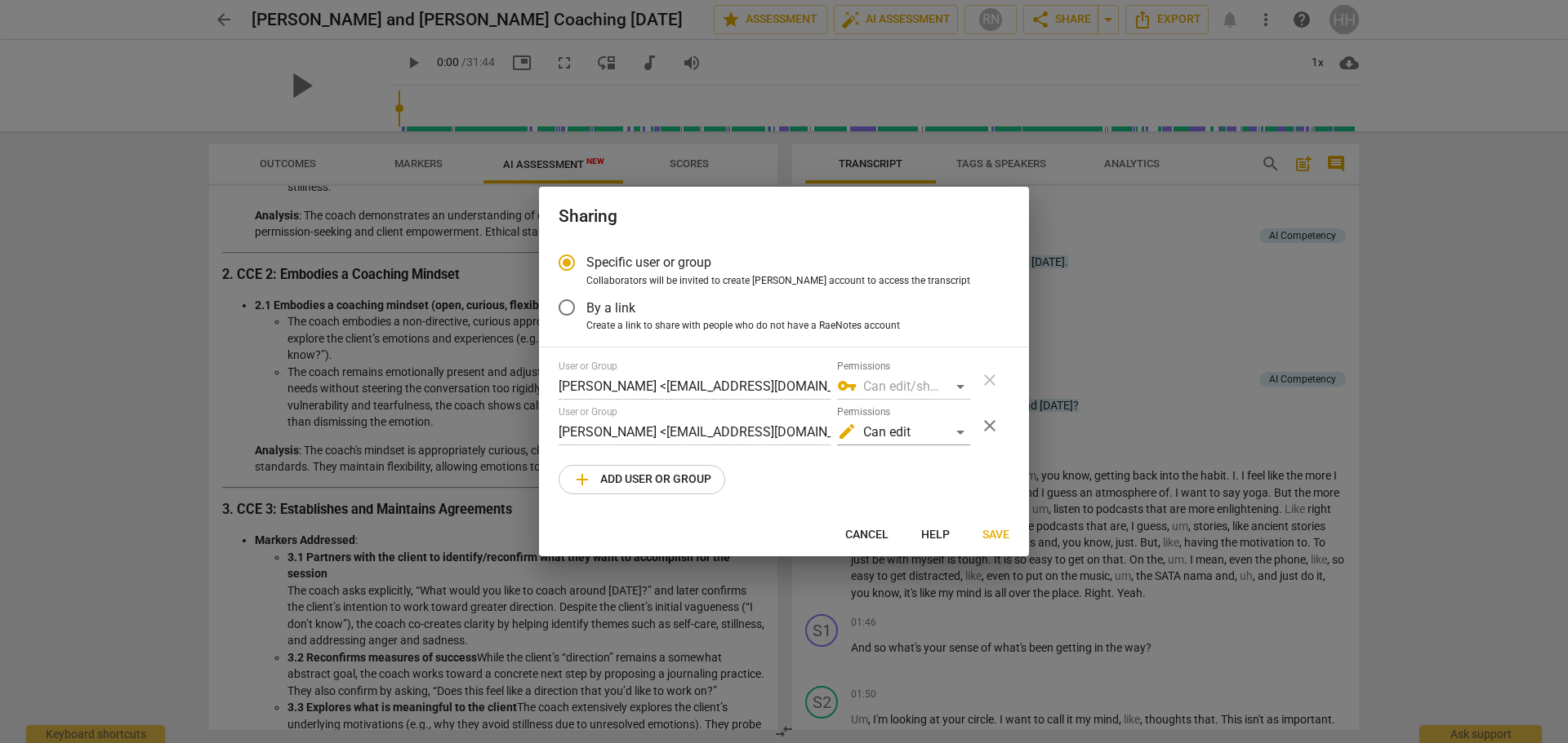
radio input "false"
click at [566, 305] on input "By a link" at bounding box center [566, 307] width 39 height 39
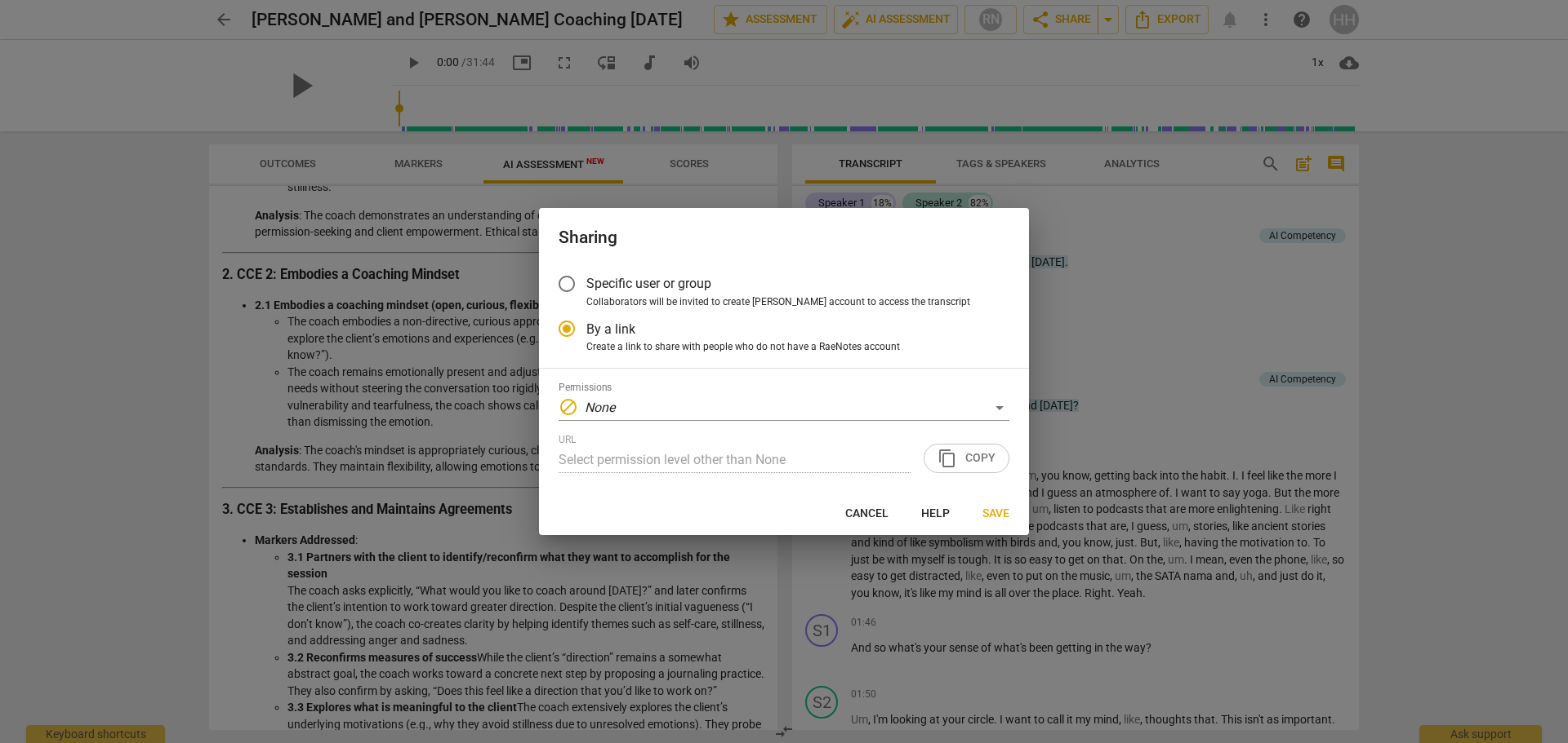
click at [977, 458] on div "URL Select permission level other than None content_copy Copy" at bounding box center [783, 454] width 451 height 39
click at [690, 406] on div "block None" at bounding box center [783, 407] width 451 height 26
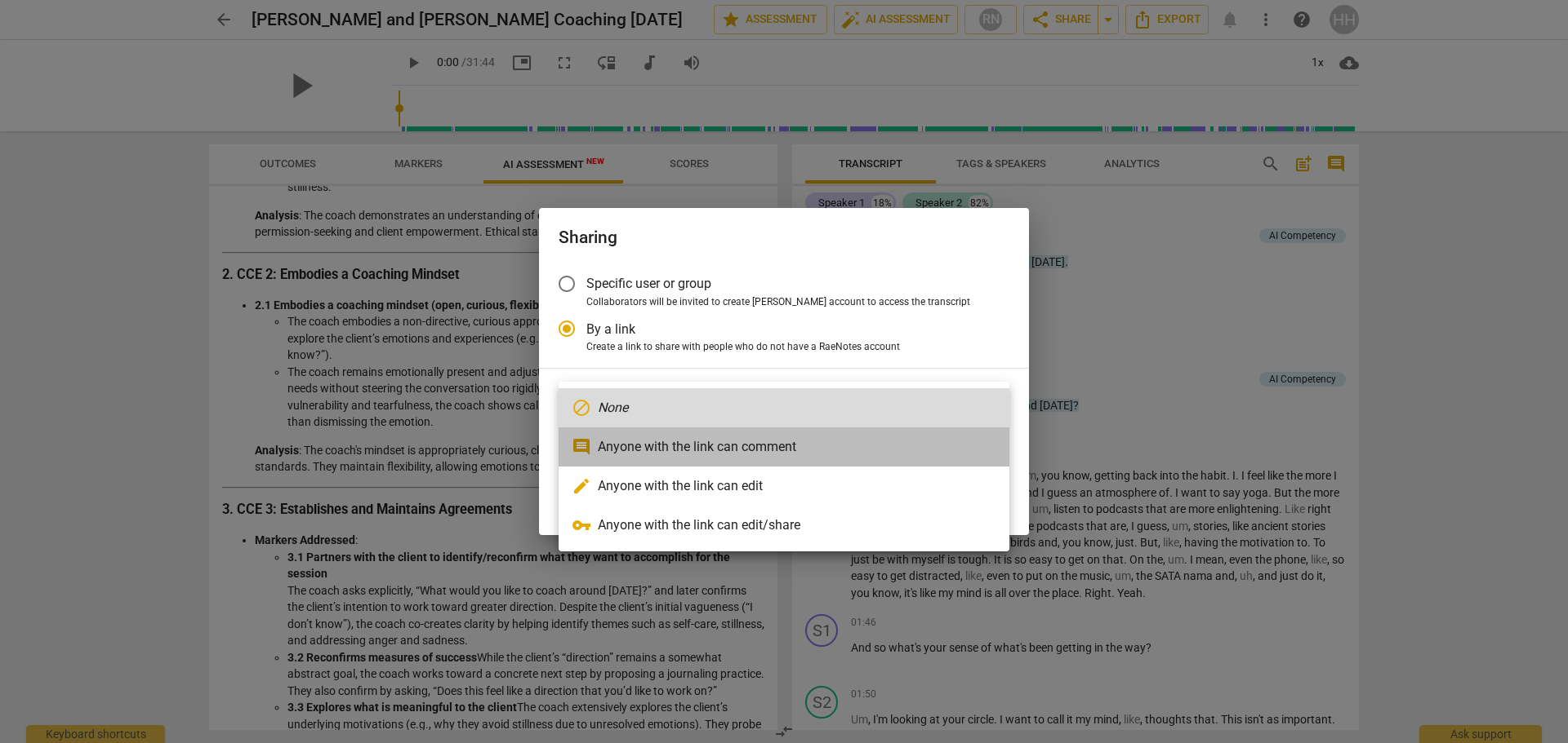
click at [702, 451] on li "comment Anyone with the link can comment" at bounding box center [783, 447] width 451 height 39
radio input "false"
type input "[URL][DOMAIN_NAME]"
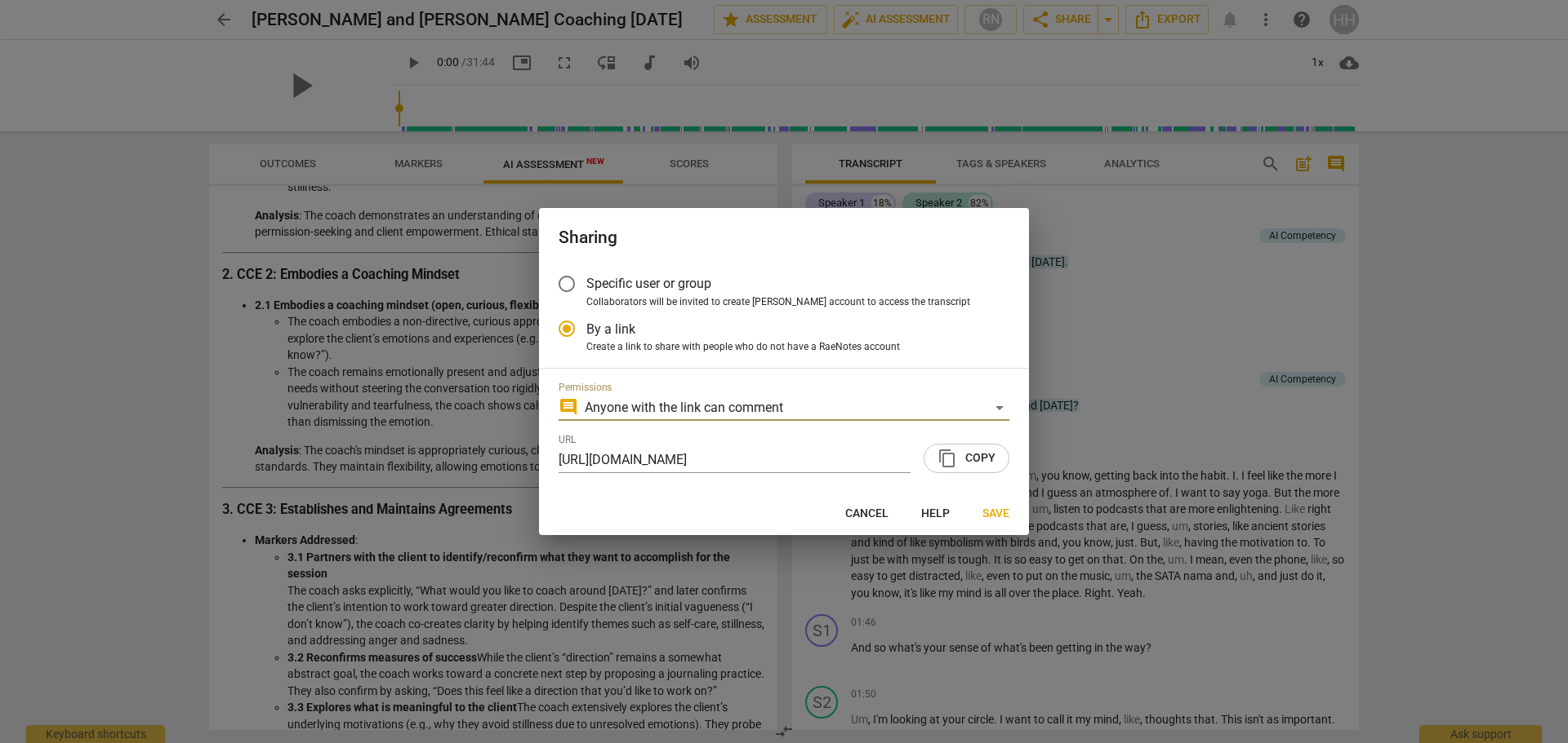
click at [957, 454] on span "content_copy Copy" at bounding box center [966, 458] width 58 height 19
click at [857, 511] on span "Cancel" at bounding box center [866, 514] width 43 height 17
radio input "false"
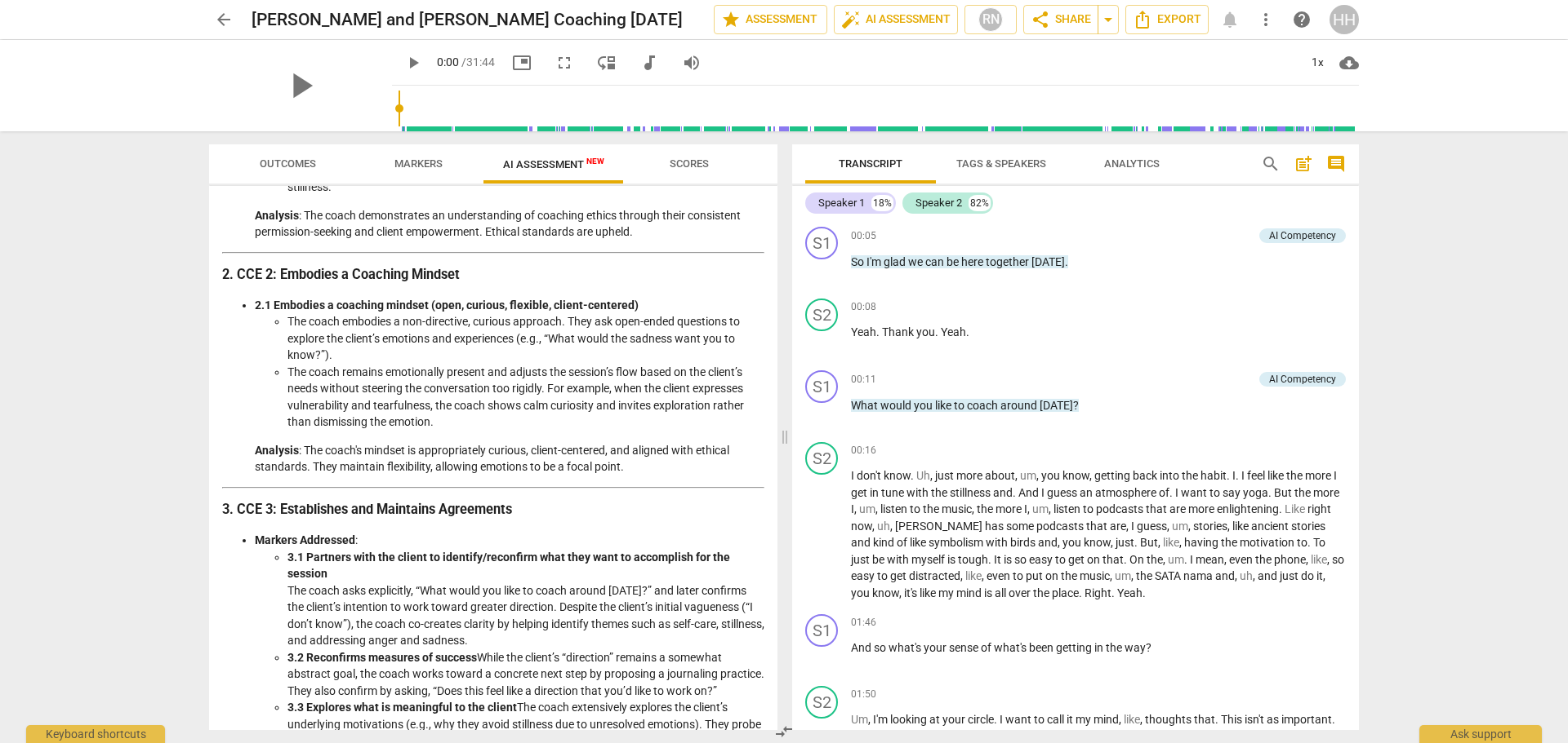
click at [0, 0] on span "edit" at bounding box center [0, 0] width 0 height 0
drag, startPoint x: 478, startPoint y: 16, endPoint x: 469, endPoint y: 19, distance: 9.5
click at [469, 19] on input "[PERSON_NAME] and [PERSON_NAME] Coaching [DATE]" at bounding box center [446, 19] width 390 height 31
type input "[PERSON_NAME] and [PERSON_NAME] Coaching [DATE]"
click at [647, 20] on span "done" at bounding box center [656, 19] width 19 height 19
